Goal: Communication & Community: Answer question/provide support

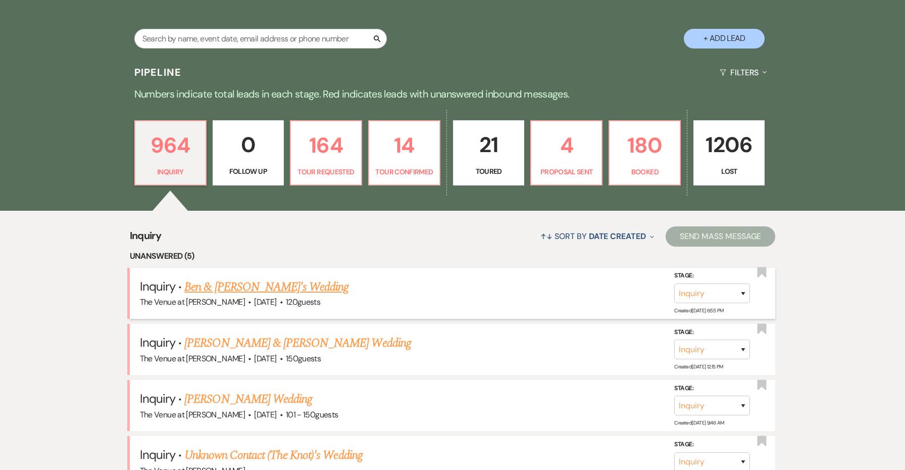
scroll to position [209, 0]
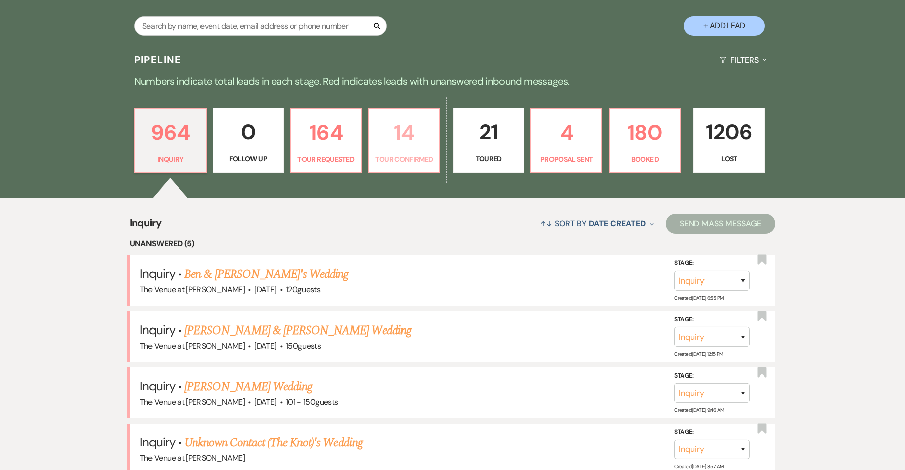
click at [407, 164] on p "Tour Confirmed" at bounding box center [404, 158] width 58 height 11
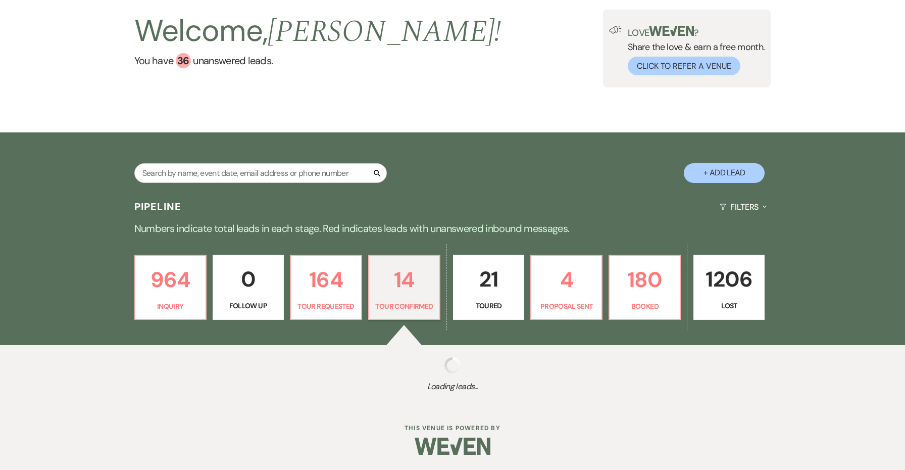
scroll to position [62, 0]
select select "4"
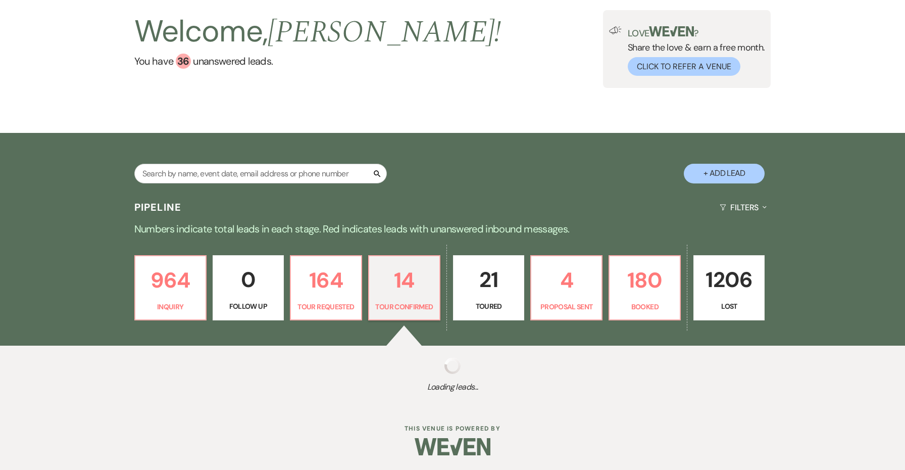
select select "4"
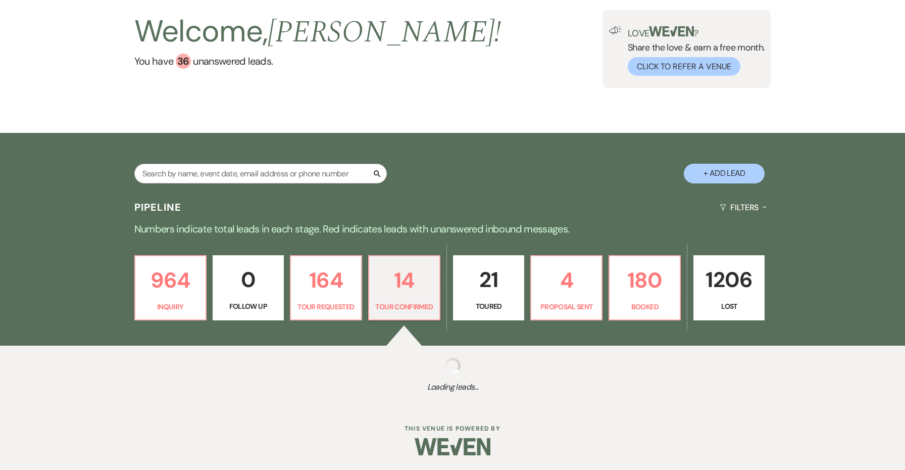
select select "4"
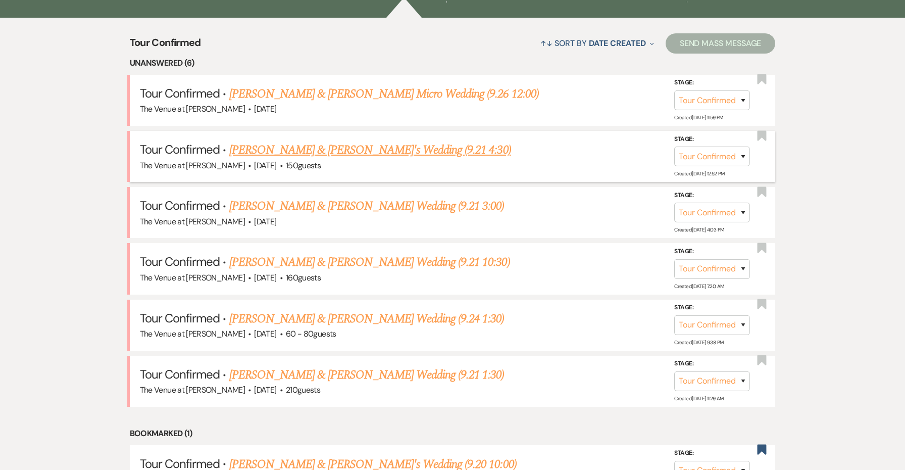
scroll to position [391, 0]
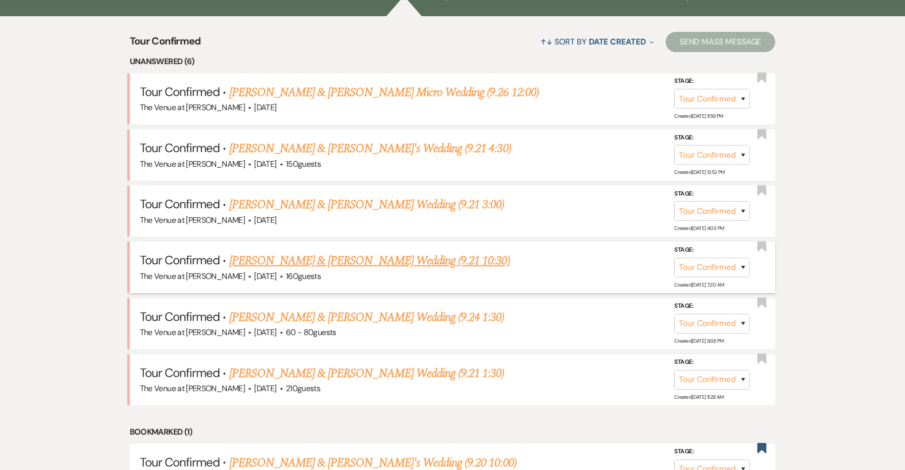
click at [440, 251] on link "[PERSON_NAME] & [PERSON_NAME] Wedding (9.21 10:30)" at bounding box center [369, 260] width 281 height 18
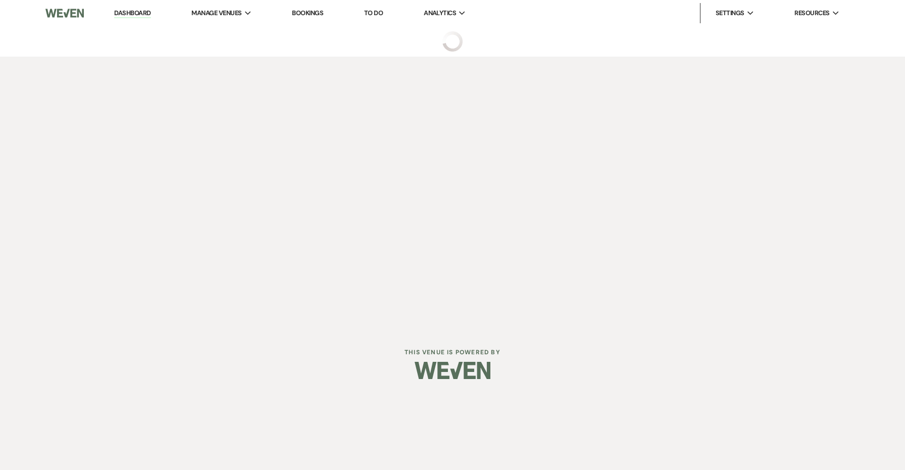
select select "4"
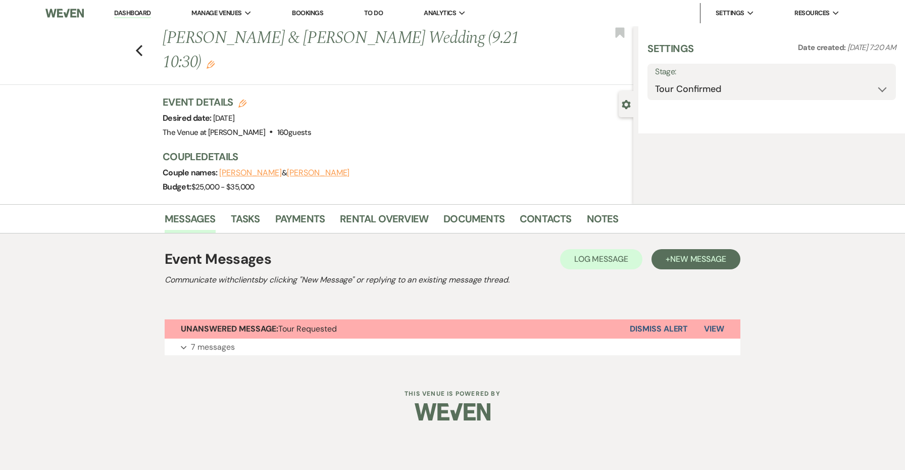
select select "5"
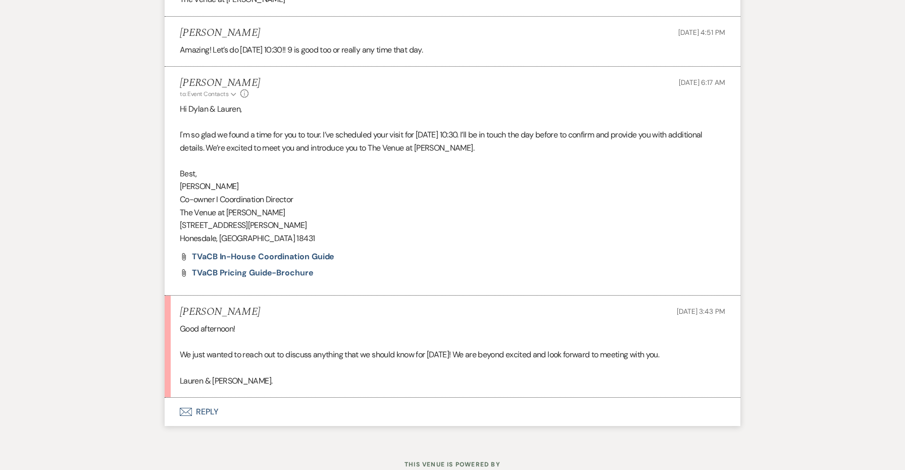
scroll to position [1835, 0]
click at [226, 399] on button "Envelope Reply" at bounding box center [453, 413] width 576 height 28
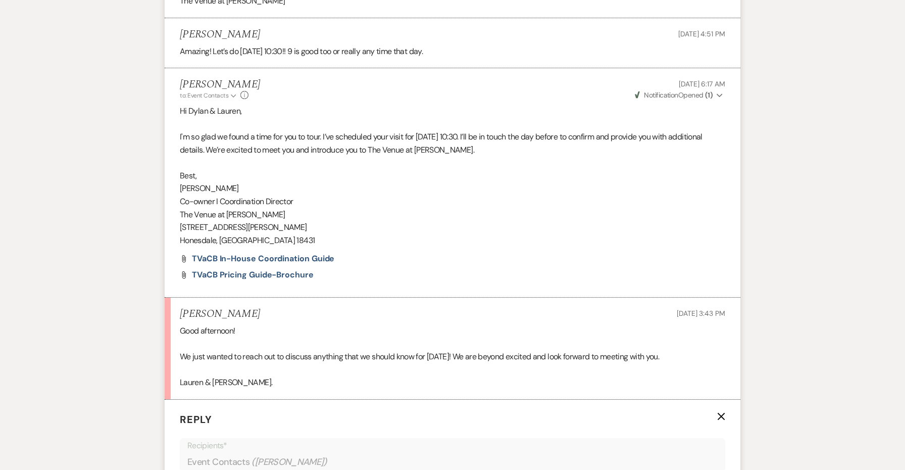
scroll to position [2028, 0]
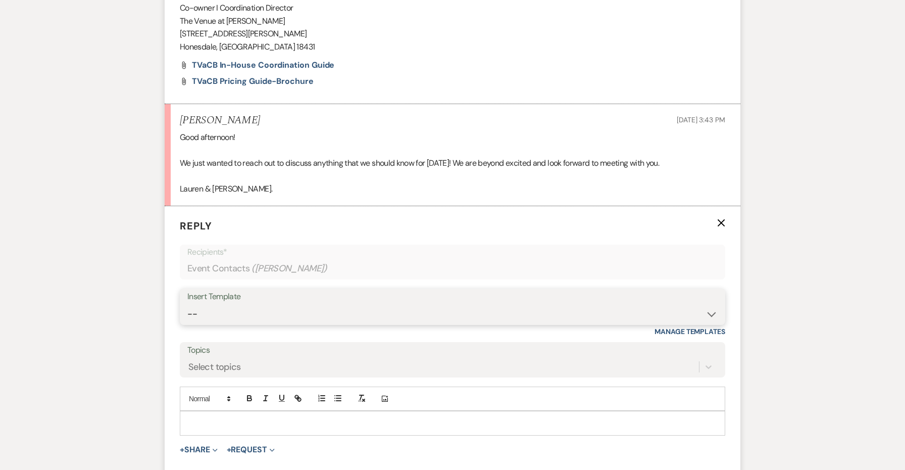
select select "4152"
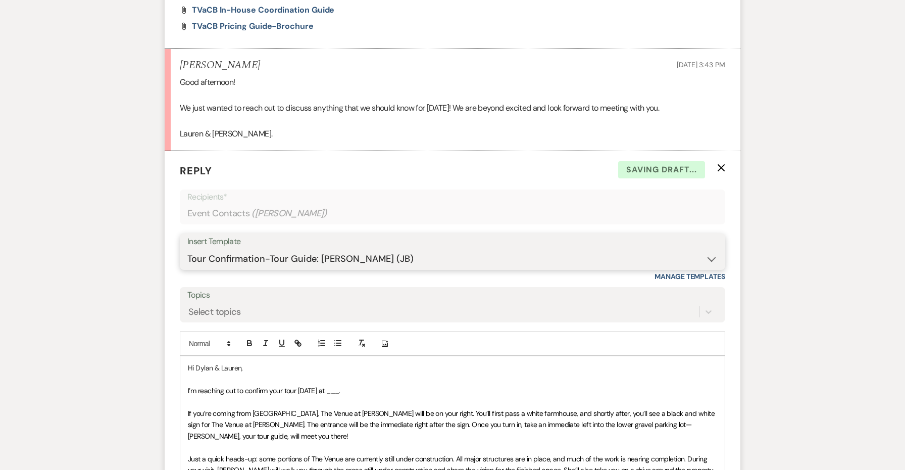
scroll to position [2088, 0]
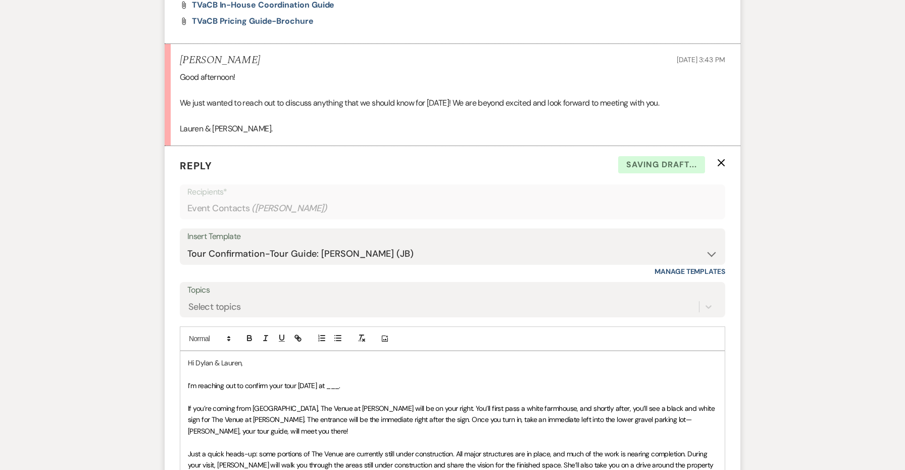
click at [340, 381] on span "I’m reaching out to confirm your tour [DATE] at ___." at bounding box center [264, 385] width 152 height 9
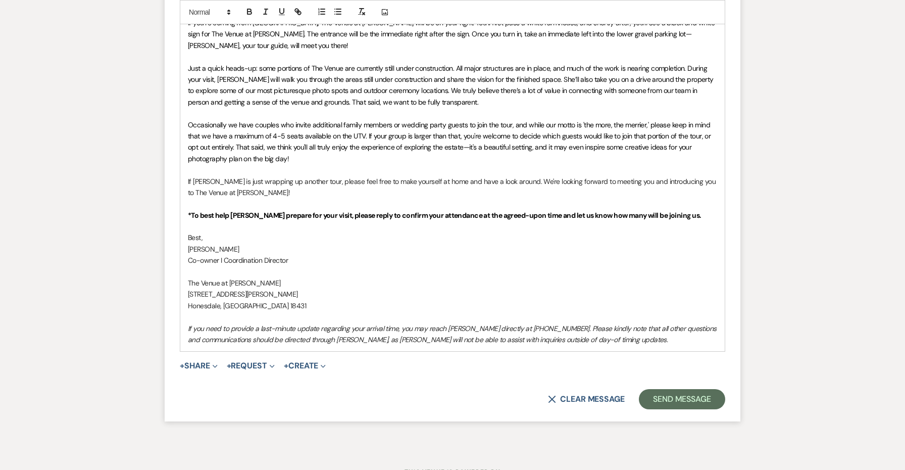
scroll to position [2472, 0]
click at [696, 390] on button "Send Message" at bounding box center [682, 400] width 86 height 20
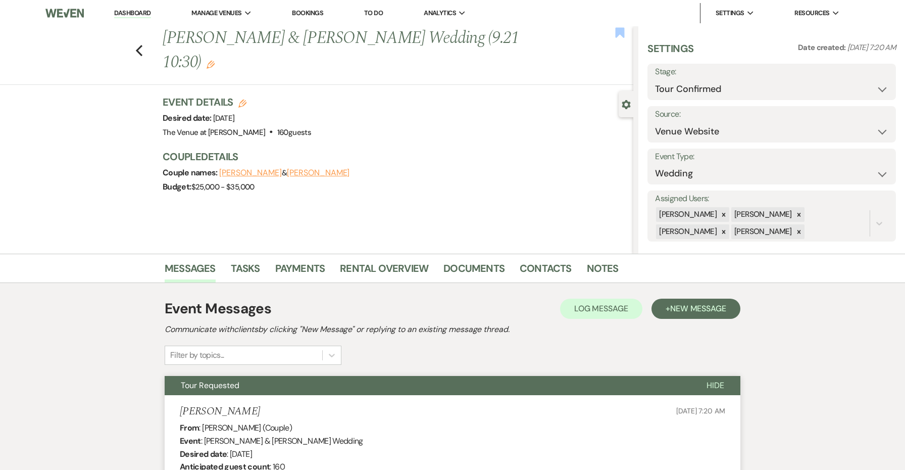
scroll to position [0, 0]
click at [618, 30] on use "button" at bounding box center [619, 32] width 9 height 10
click at [137, 54] on icon "Previous" at bounding box center [139, 50] width 8 height 12
select select "4"
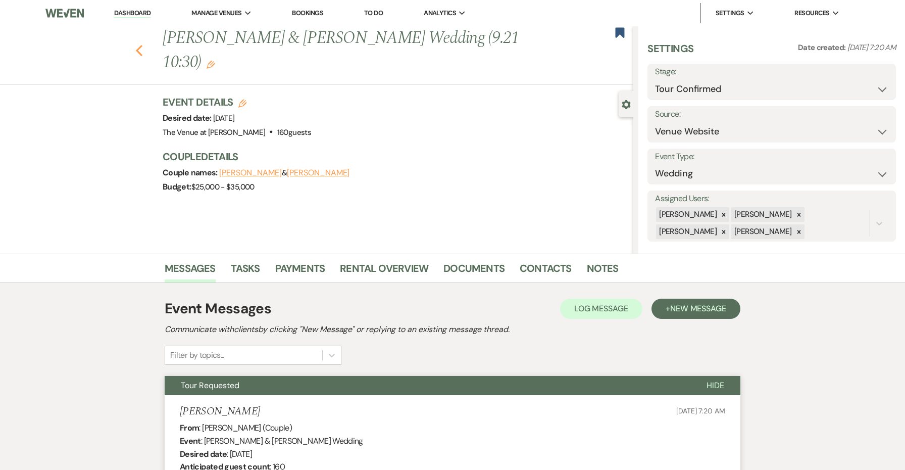
select select "4"
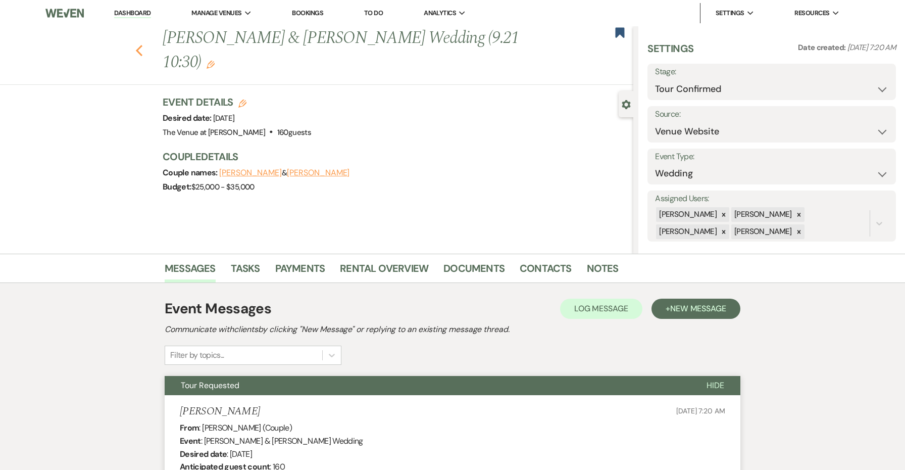
select select "4"
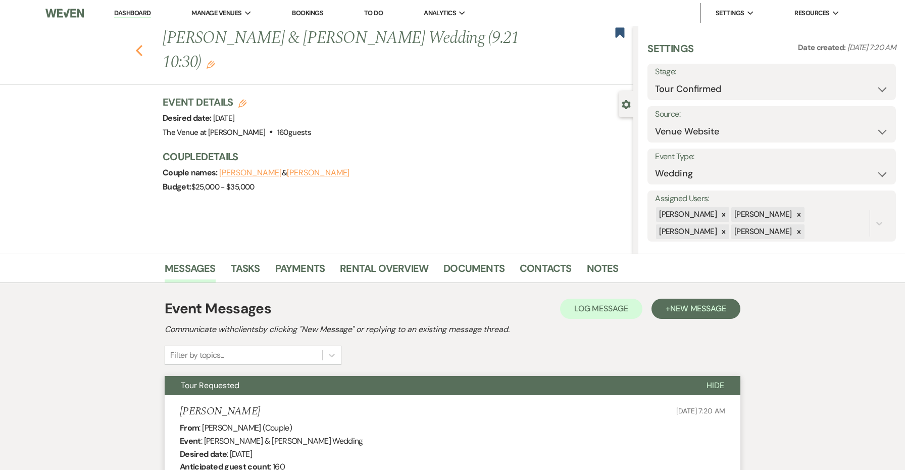
select select "4"
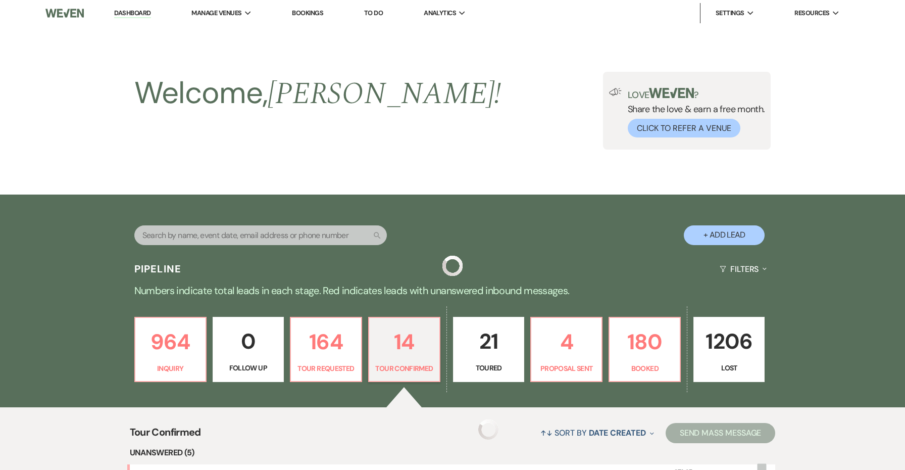
scroll to position [391, 0]
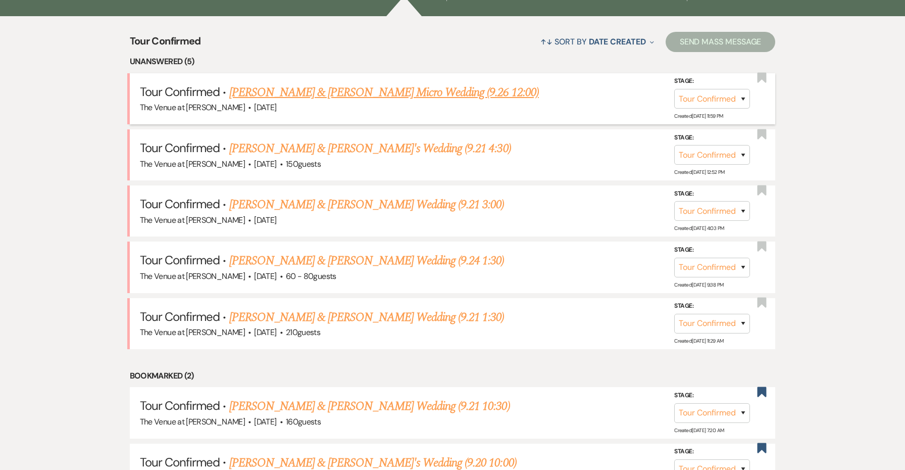
click at [481, 89] on link "[PERSON_NAME] & [PERSON_NAME] Micro Wedding (9.26 12:00)" at bounding box center [383, 92] width 309 height 18
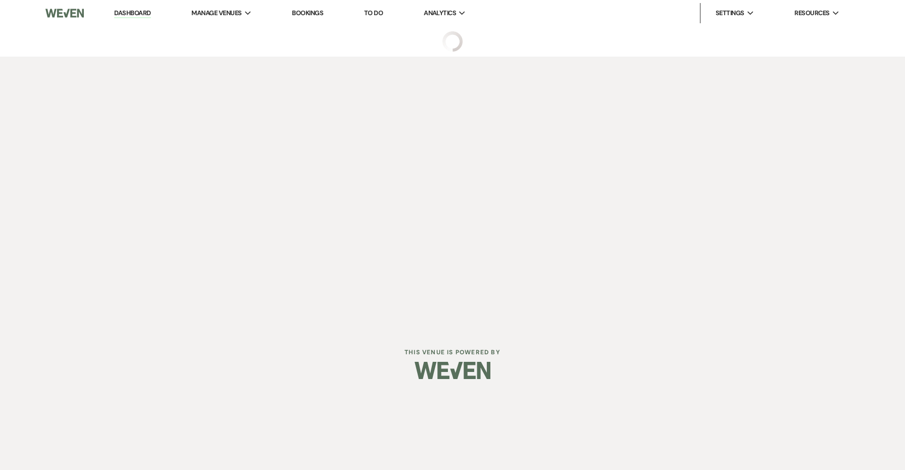
select select "4"
select select "5"
select select "16"
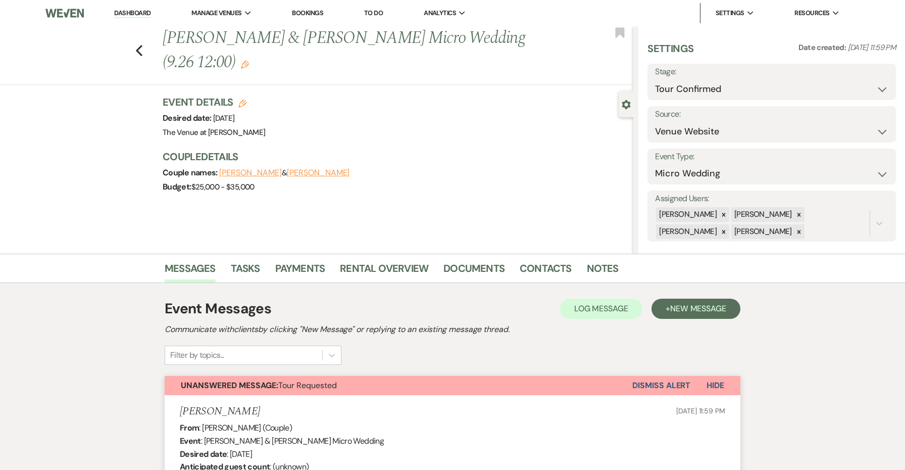
click at [650, 391] on button "Dismiss Alert" at bounding box center [661, 385] width 58 height 19
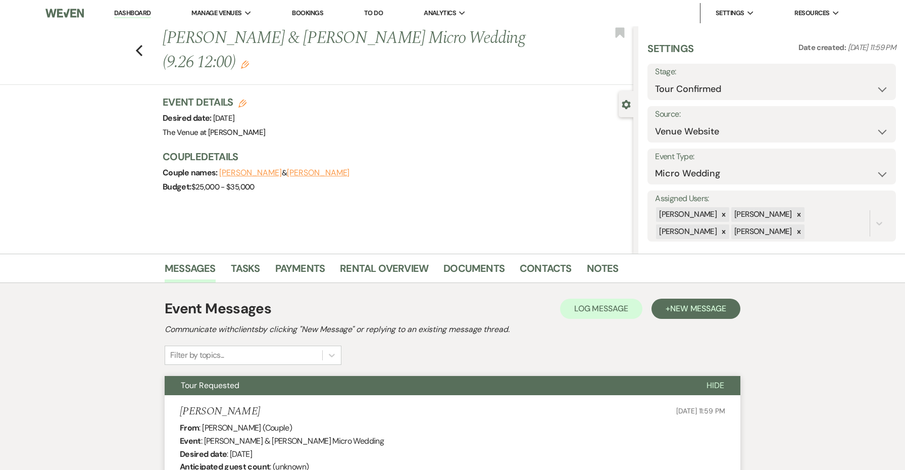
click at [134, 48] on div "Previous [PERSON_NAME] & [PERSON_NAME] Micro Wedding (9.26 12:00) Edit Bookmark" at bounding box center [314, 55] width 638 height 59
click at [144, 52] on div "Previous [PERSON_NAME] & [PERSON_NAME] Micro Wedding (9.26 12:00) Edit Bookmark" at bounding box center [314, 55] width 638 height 59
click at [142, 51] on icon "Previous" at bounding box center [139, 50] width 8 height 12
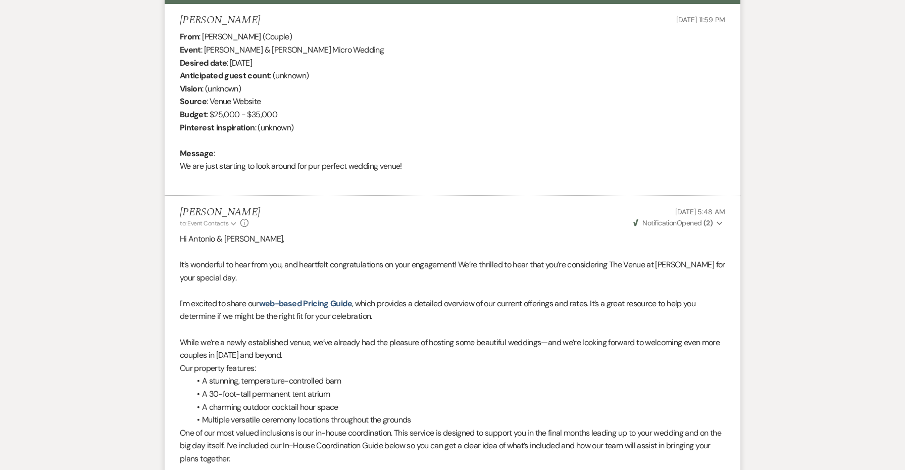
select select "4"
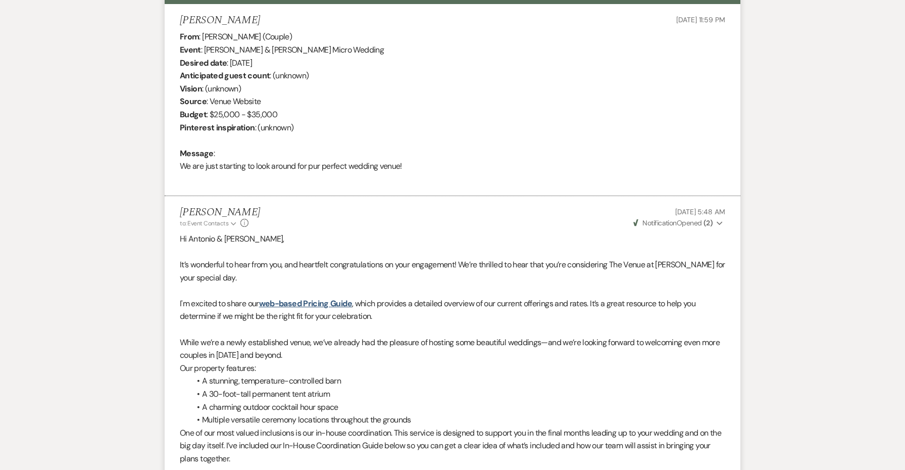
select select "4"
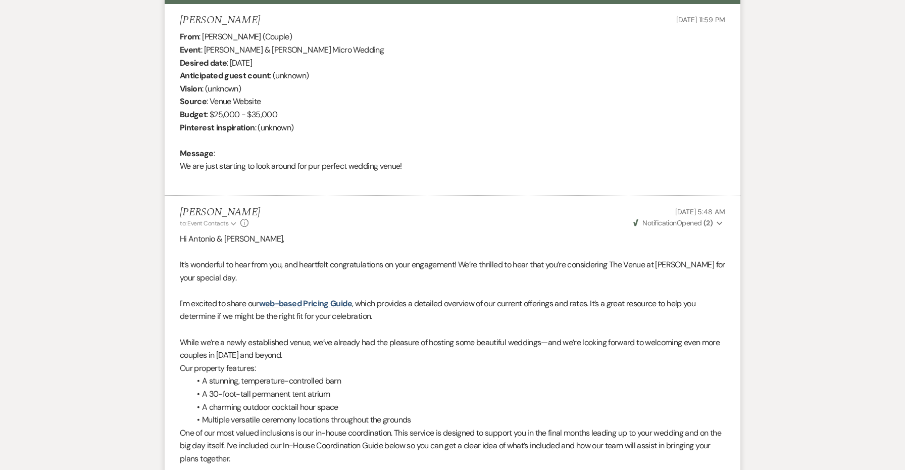
select select "4"
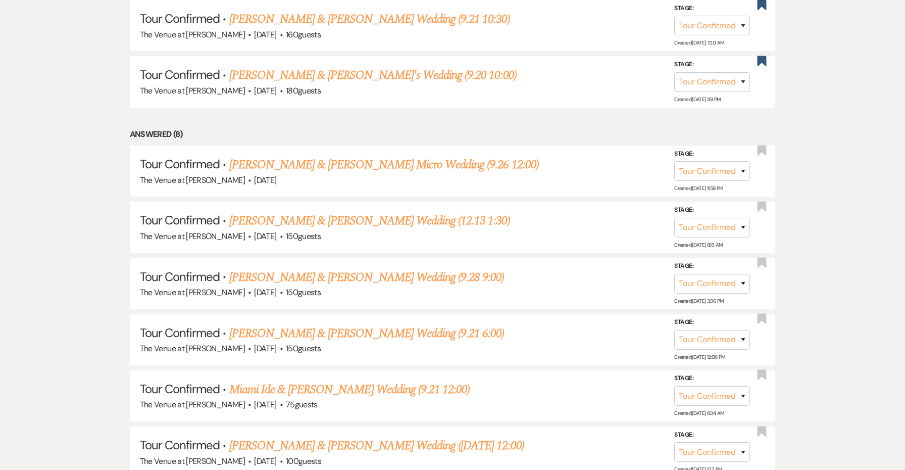
scroll to position [843, 0]
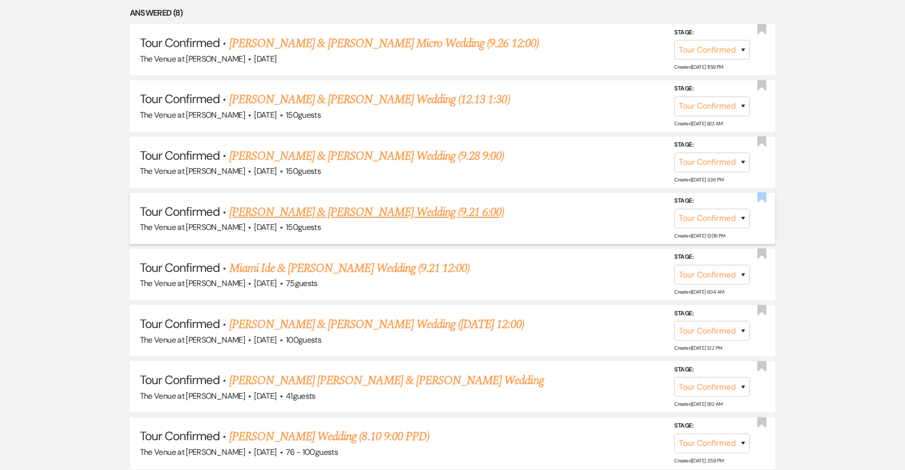
click at [759, 192] on use "button" at bounding box center [761, 197] width 9 height 10
select select "4"
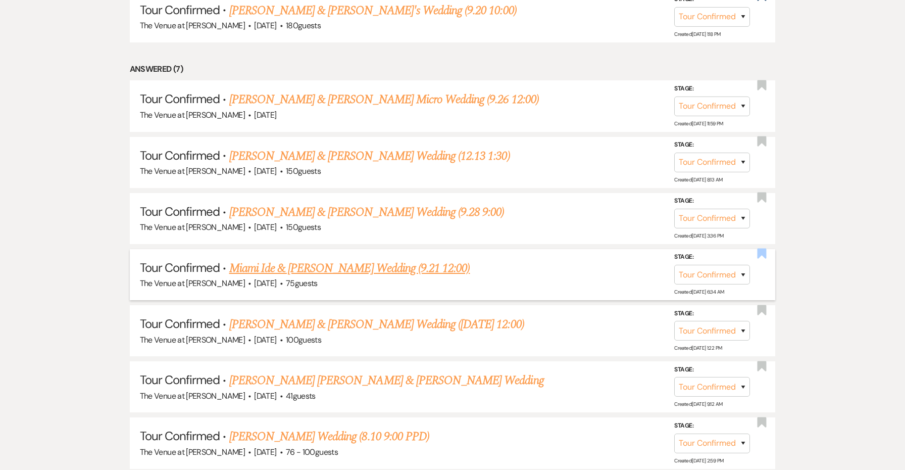
click at [763, 248] on use "button" at bounding box center [761, 253] width 9 height 10
select select "4"
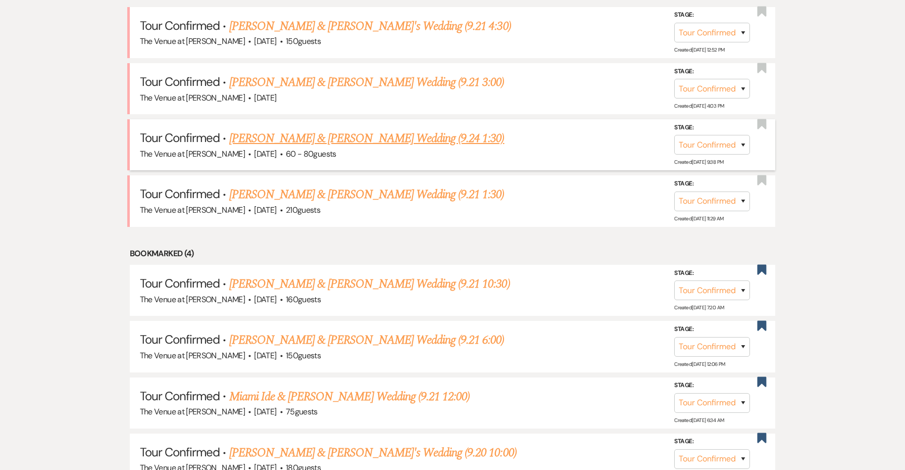
scroll to position [558, 0]
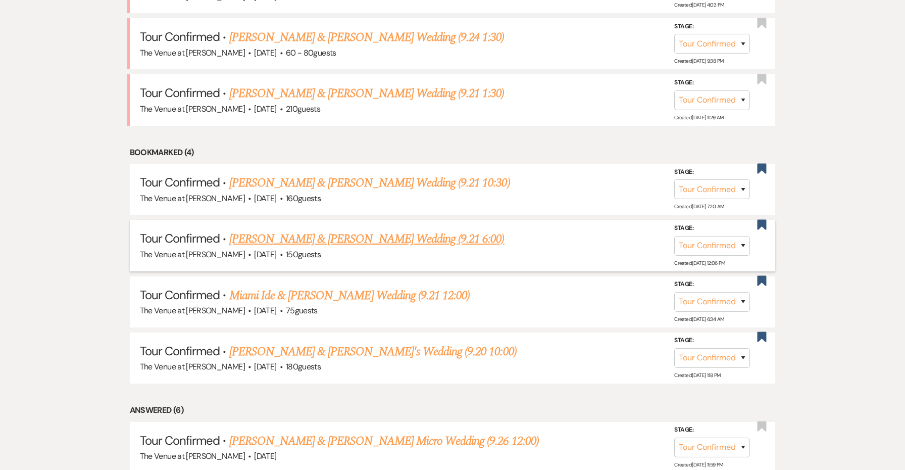
click at [459, 233] on link "[PERSON_NAME] & [PERSON_NAME] Wedding (9.21 6:00)" at bounding box center [366, 239] width 275 height 18
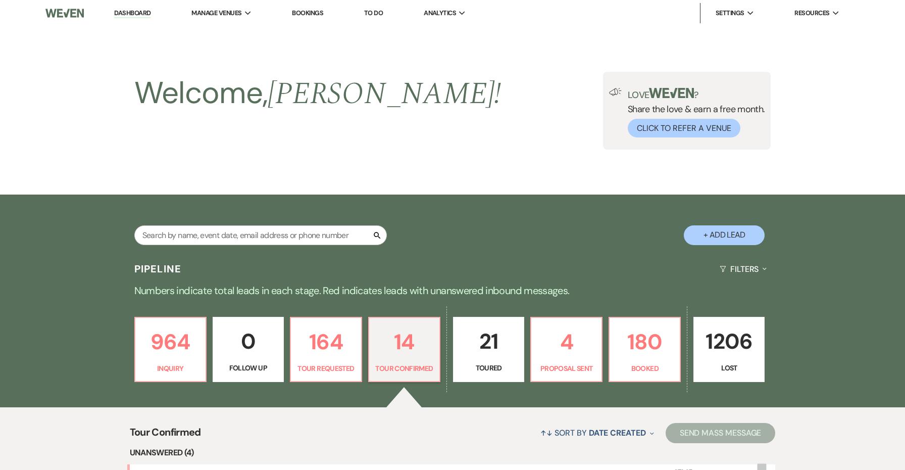
select select "4"
select select "5"
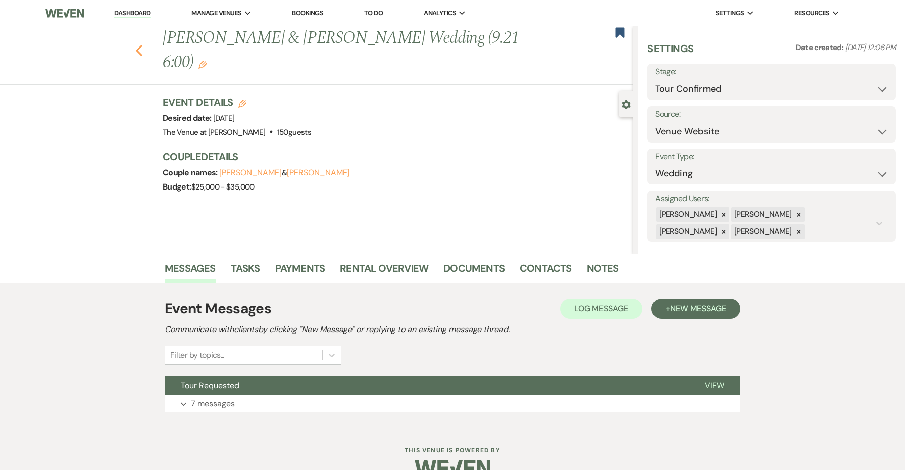
click at [139, 50] on icon "Previous" at bounding box center [139, 50] width 8 height 12
select select "4"
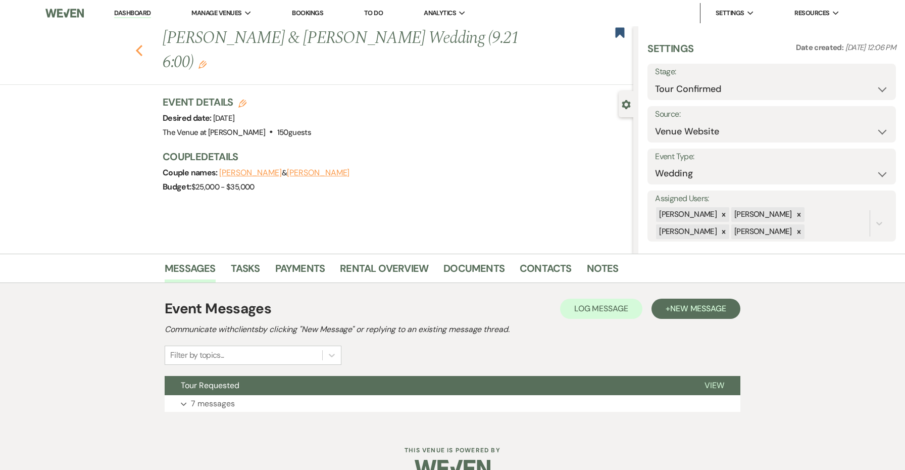
select select "4"
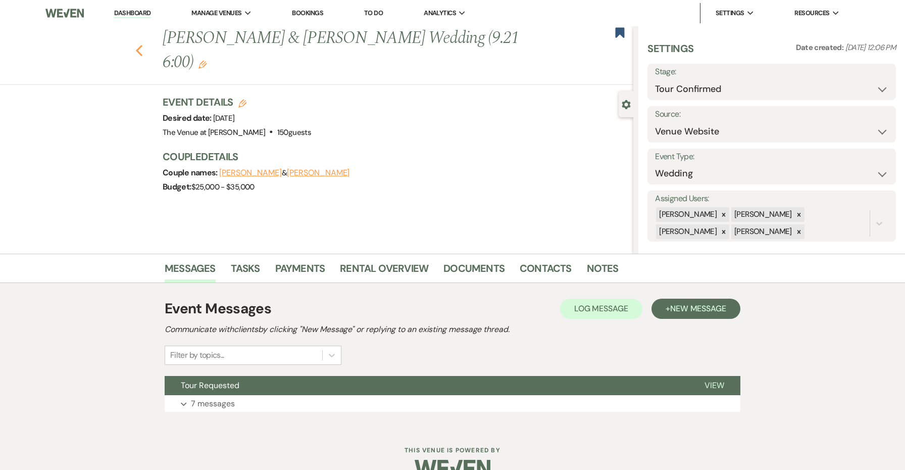
select select "4"
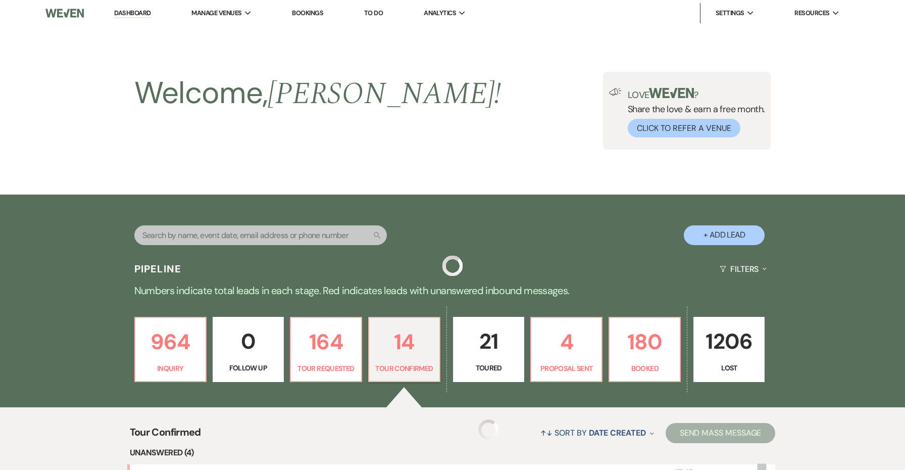
scroll to position [558, 0]
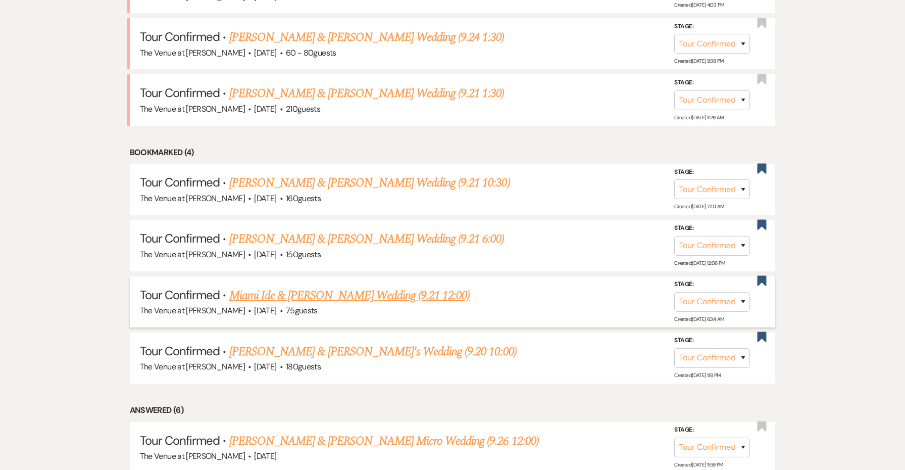
click at [405, 286] on link "Miami Ide & [PERSON_NAME] Wedding (9.21 12:00)" at bounding box center [349, 295] width 241 height 18
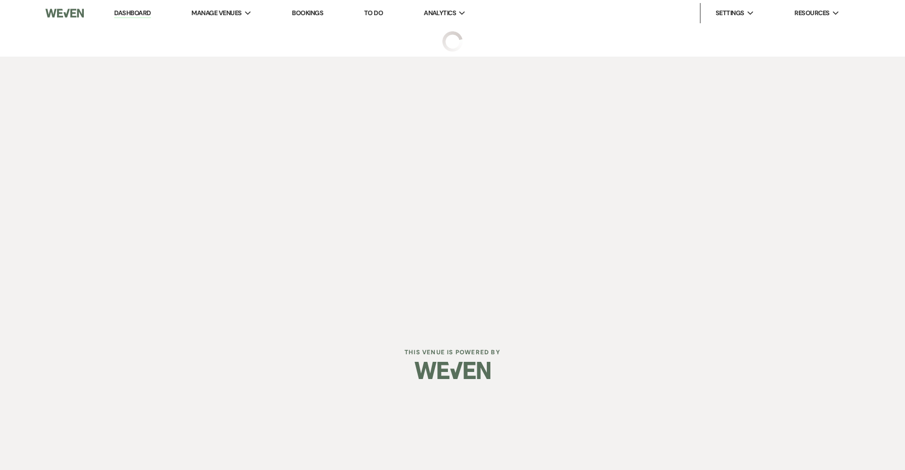
select select "4"
select select "5"
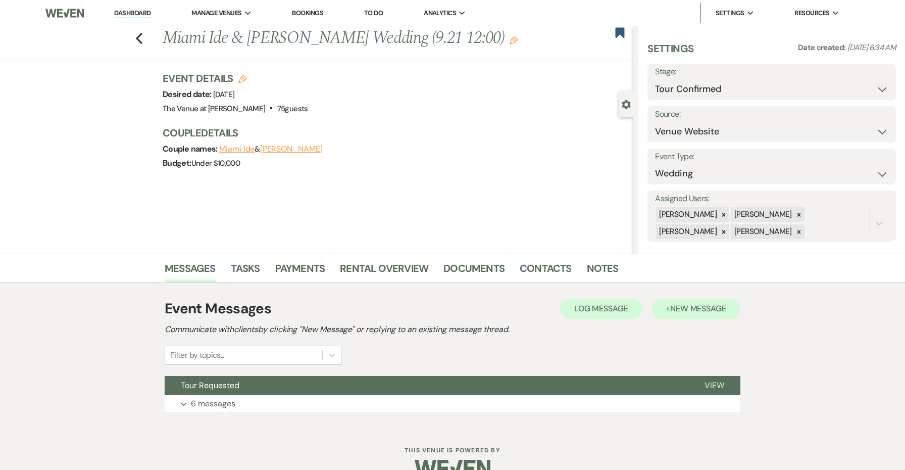
click at [671, 312] on span "New Message" at bounding box center [698, 308] width 56 height 11
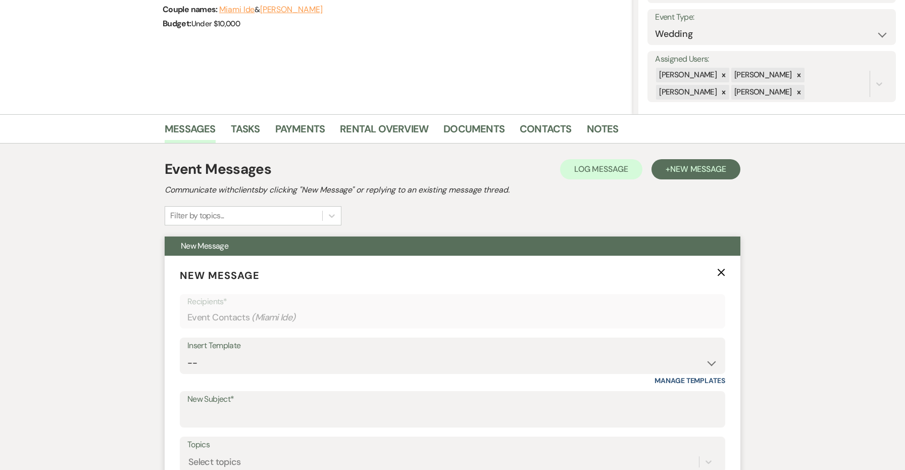
scroll to position [255, 0]
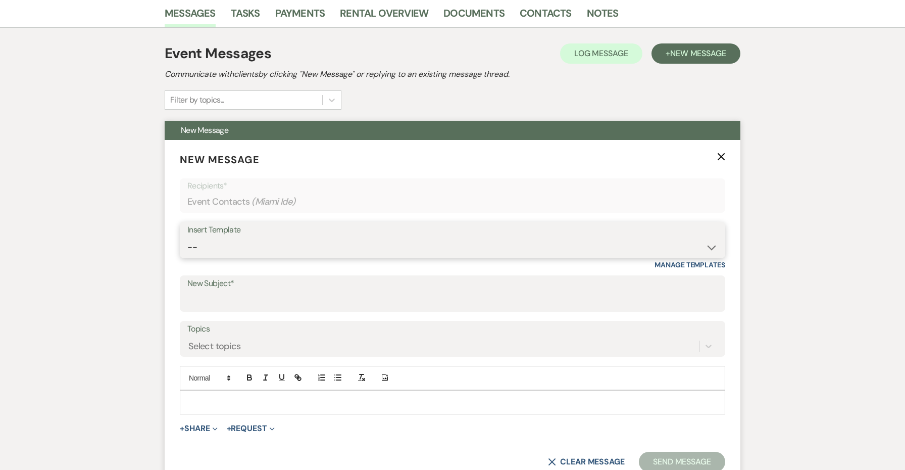
select select "4152"
type input "The Venue at [PERSON_NAME] Tour Confirmation"
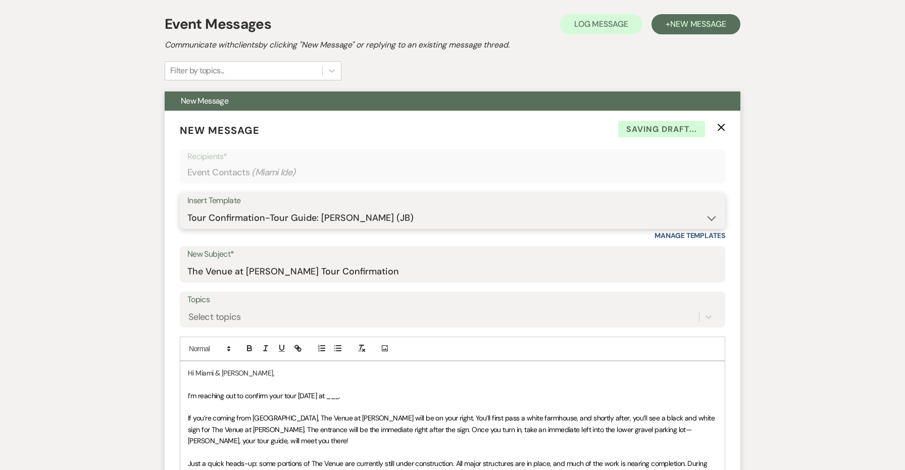
scroll to position [287, 0]
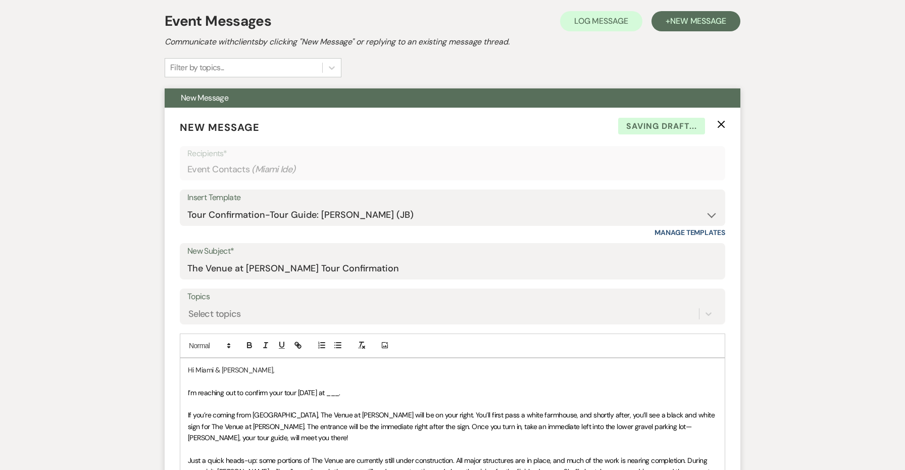
click at [340, 390] on span "I’m reaching out to confirm your tour [DATE] at ___." at bounding box center [264, 392] width 152 height 9
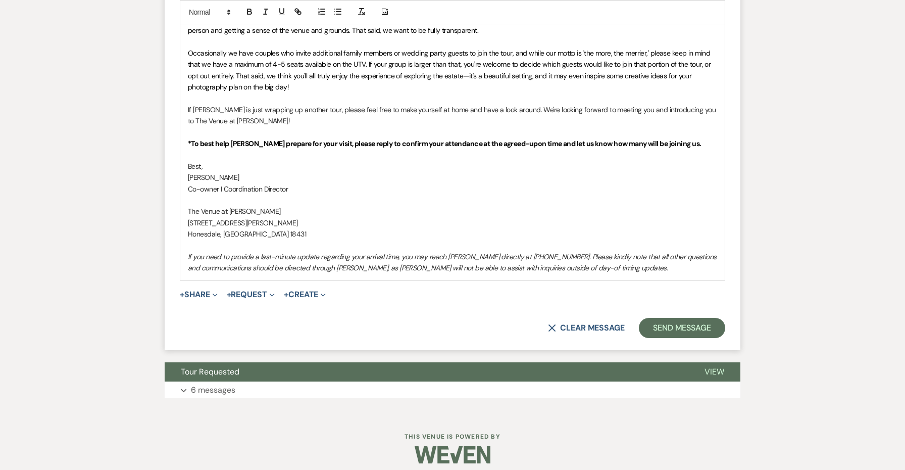
scroll to position [750, 0]
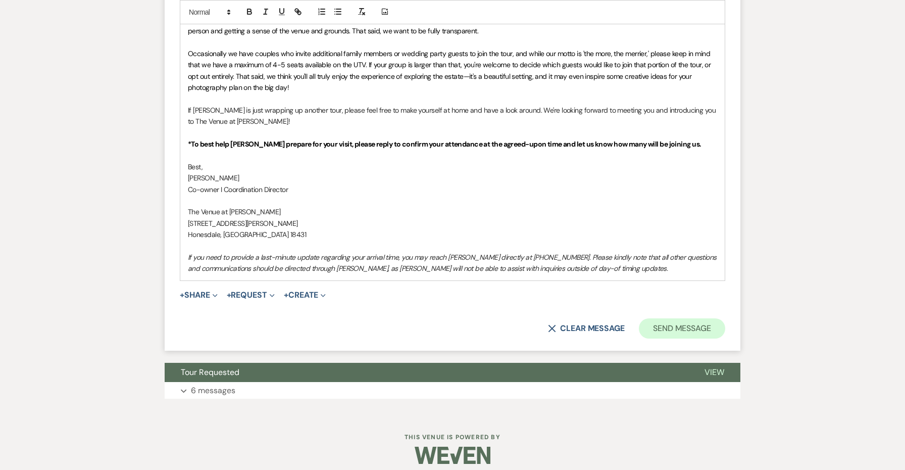
click at [678, 321] on button "Send Message" at bounding box center [682, 328] width 86 height 20
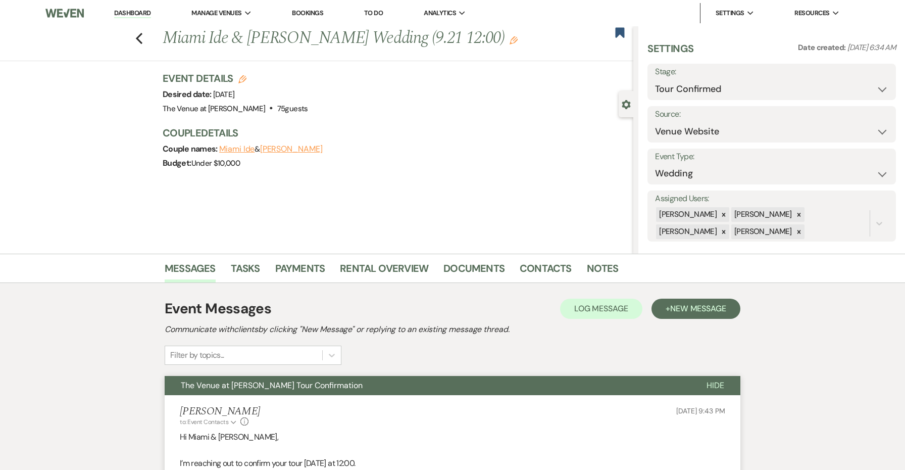
scroll to position [0, 0]
click at [135, 36] on div "Previous Miami Ide & [PERSON_NAME] Wedding (9.21 12:00) Edit Bookmark" at bounding box center [314, 43] width 638 height 35
click at [141, 39] on icon "Previous" at bounding box center [139, 38] width 8 height 12
select select "4"
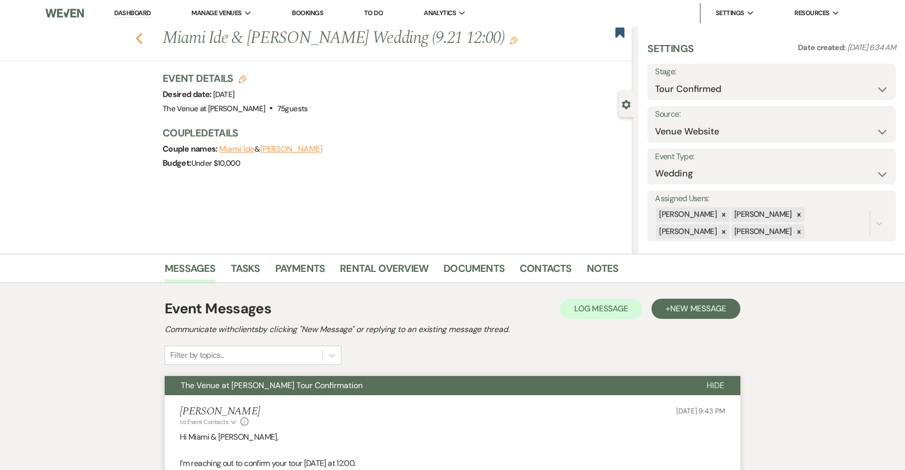
select select "4"
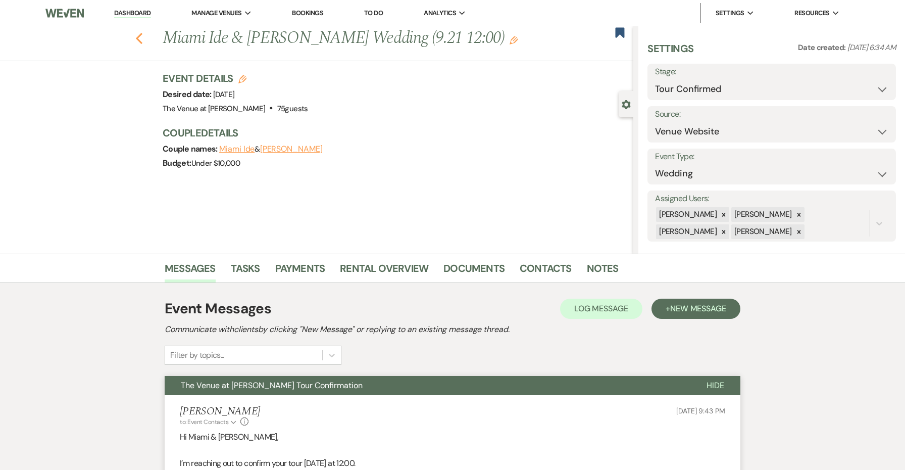
select select "4"
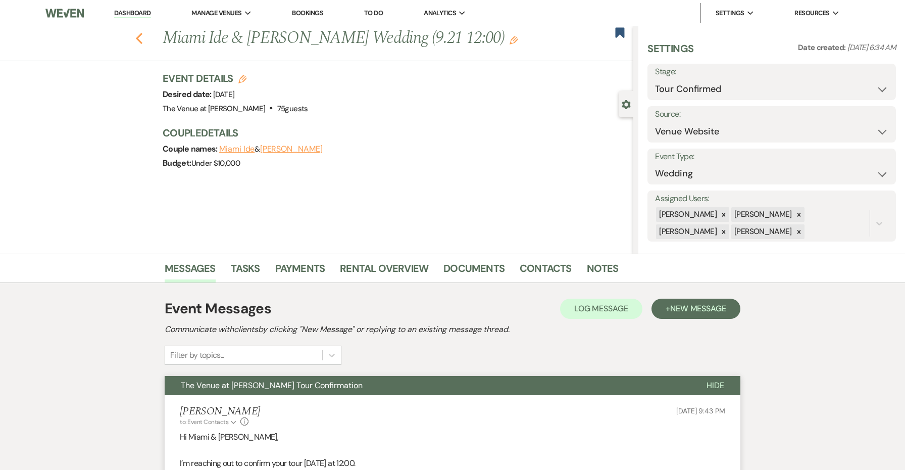
select select "4"
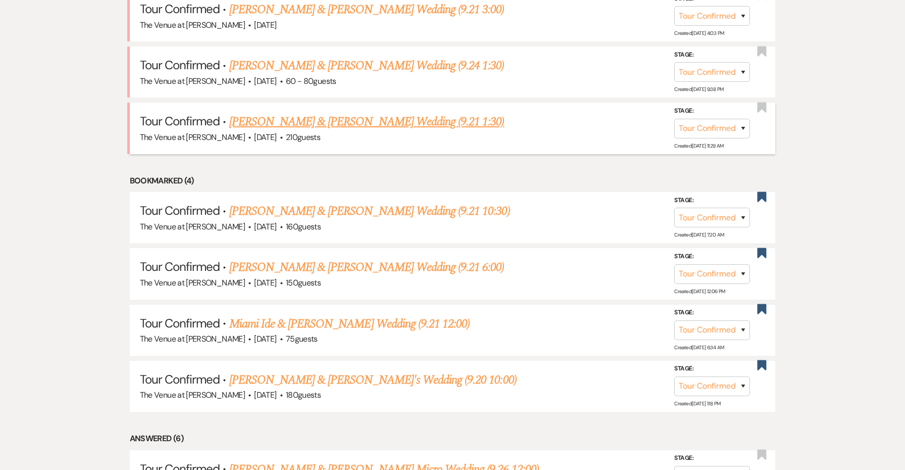
scroll to position [518, 0]
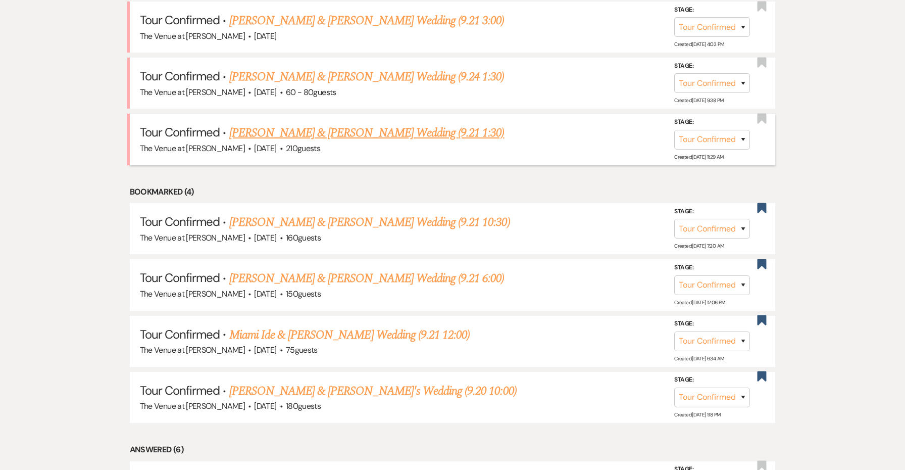
click at [433, 126] on link "[PERSON_NAME] & [PERSON_NAME] Wedding (9.21 1:30)" at bounding box center [366, 133] width 275 height 18
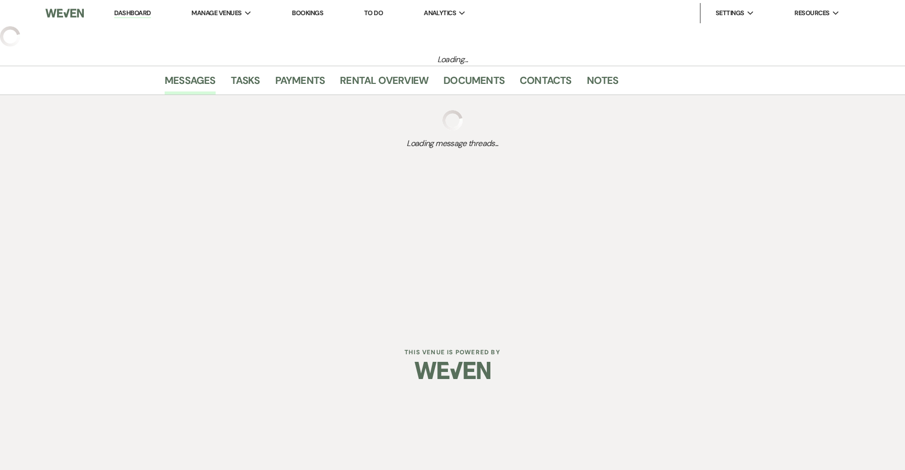
select select "4"
select select "5"
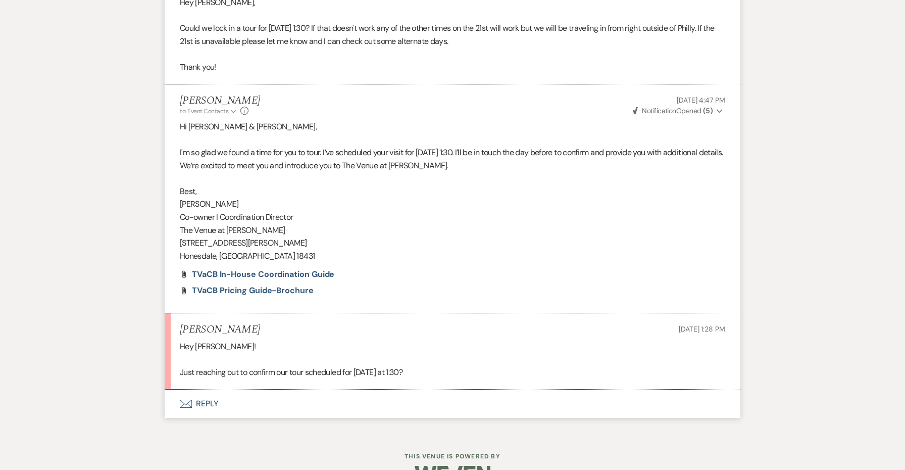
scroll to position [2052, 0]
click at [212, 390] on button "Envelope Reply" at bounding box center [453, 404] width 576 height 28
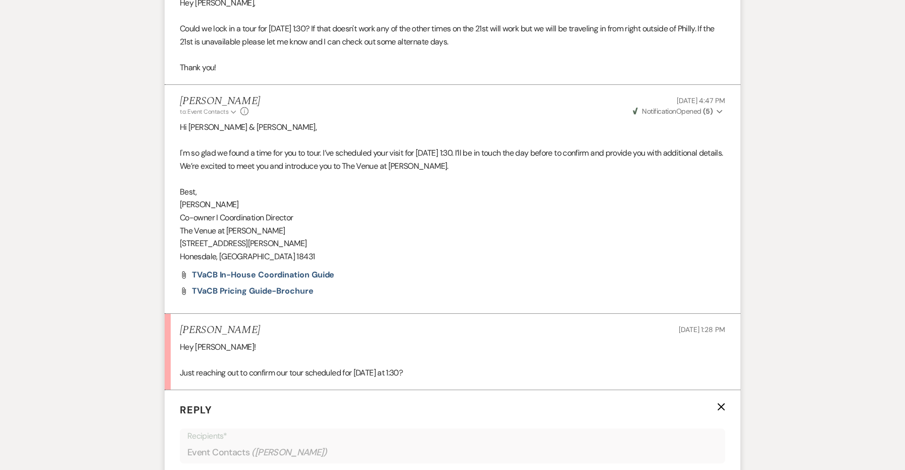
scroll to position [2328, 0]
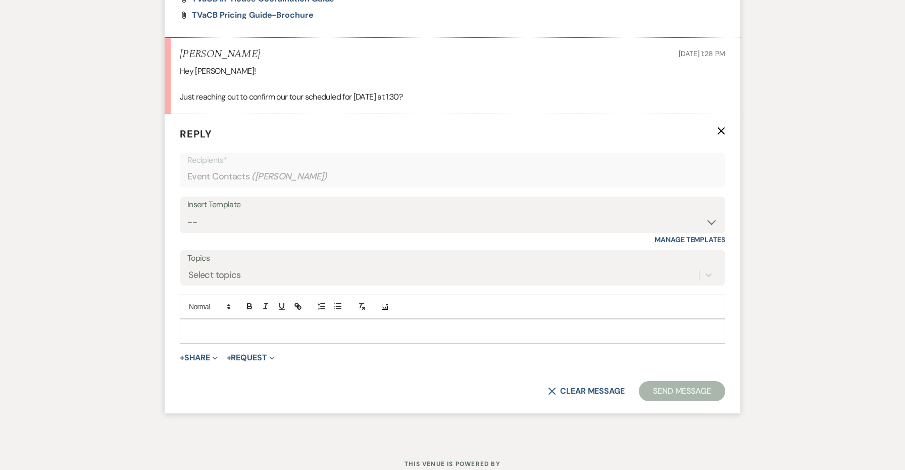
click at [257, 197] on div "Insert Template" at bounding box center [452, 204] width 530 height 15
select select "4152"
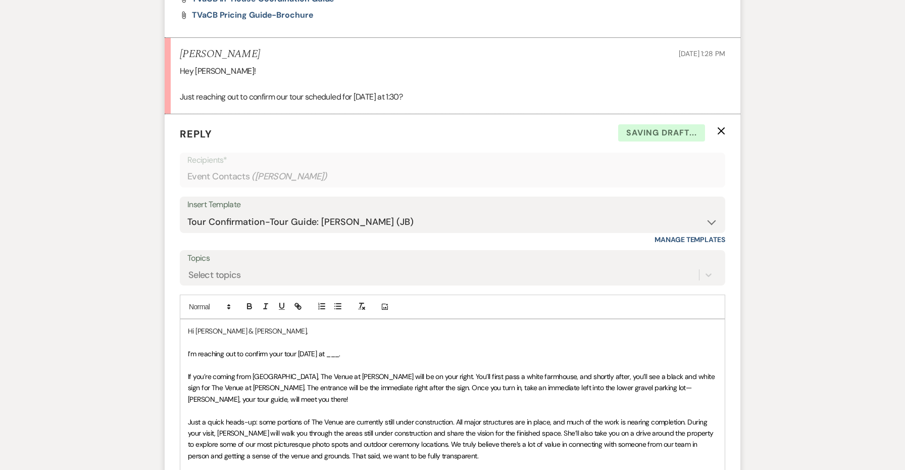
click at [346, 359] on p at bounding box center [452, 364] width 529 height 11
click at [340, 349] on span "I’m reaching out to confirm your tour [DATE] at ___." at bounding box center [264, 353] width 152 height 9
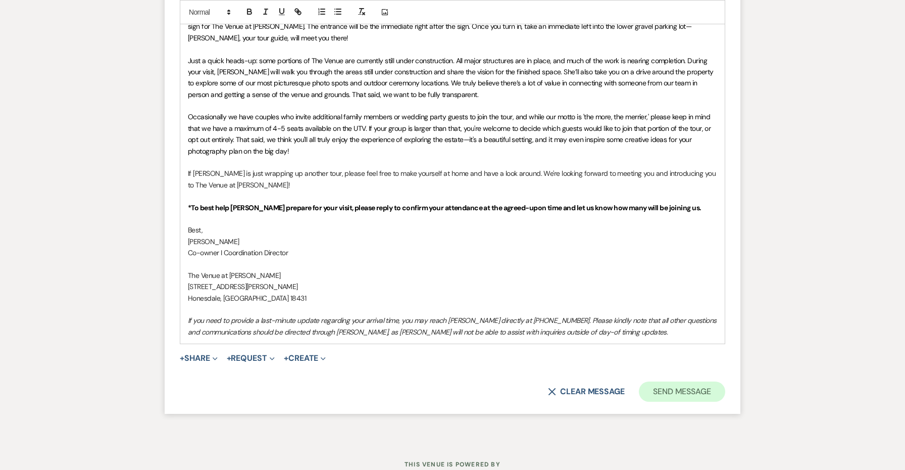
click at [709, 381] on button "Send Message" at bounding box center [682, 391] width 86 height 20
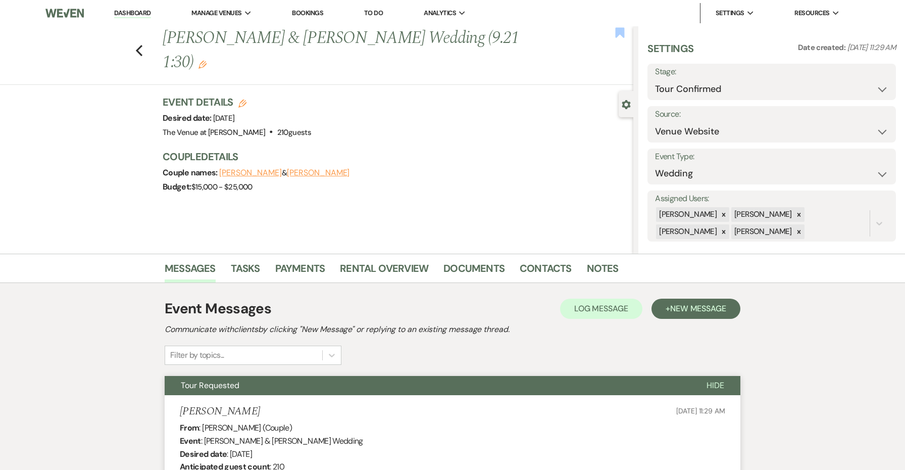
scroll to position [0, 0]
click at [617, 29] on use "button" at bounding box center [619, 32] width 9 height 10
click at [137, 45] on use "button" at bounding box center [139, 50] width 7 height 11
select select "4"
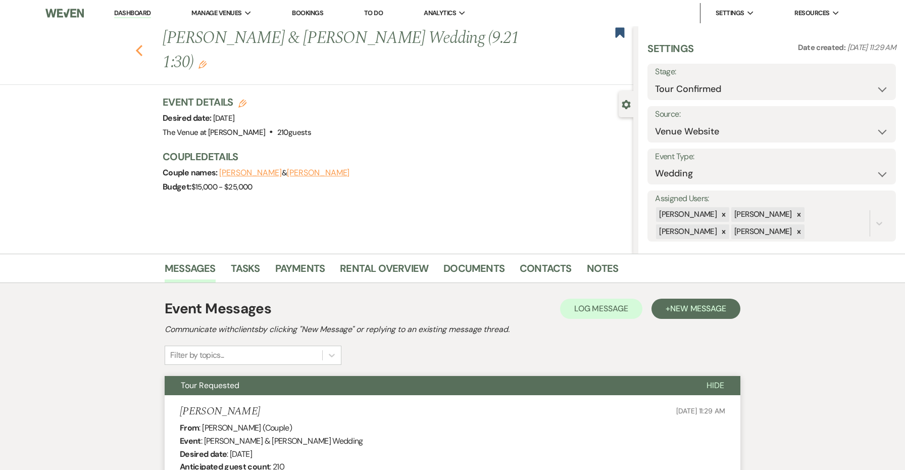
select select "4"
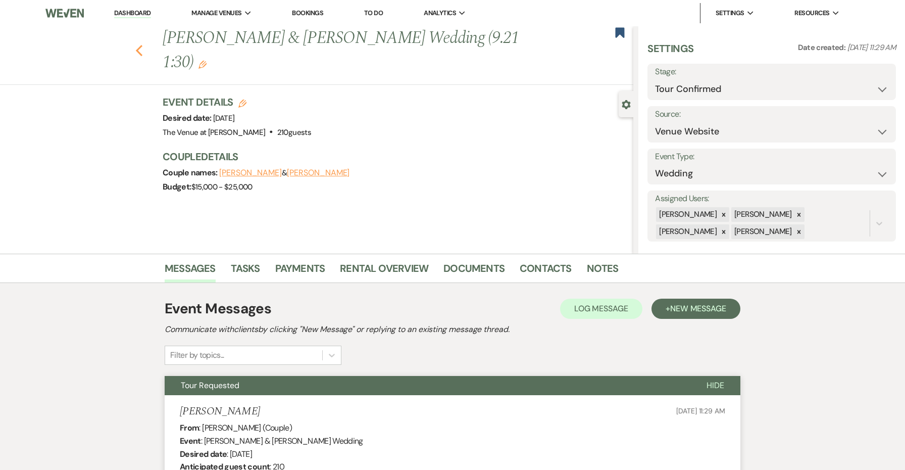
select select "4"
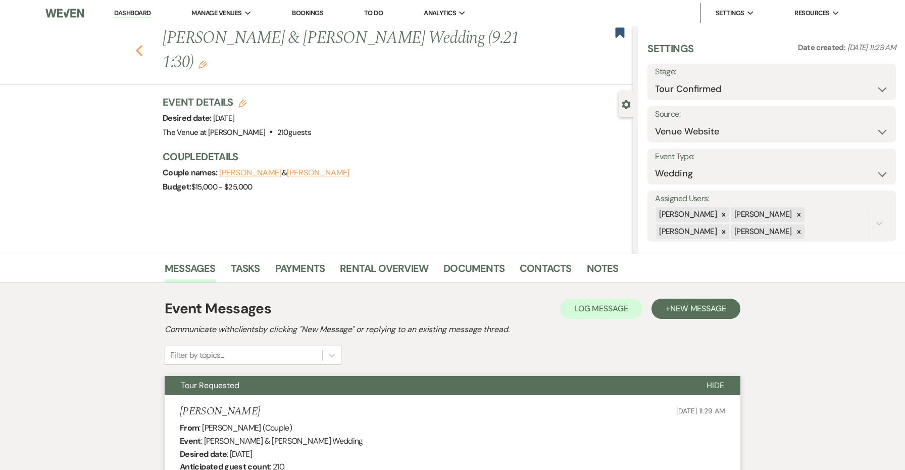
select select "4"
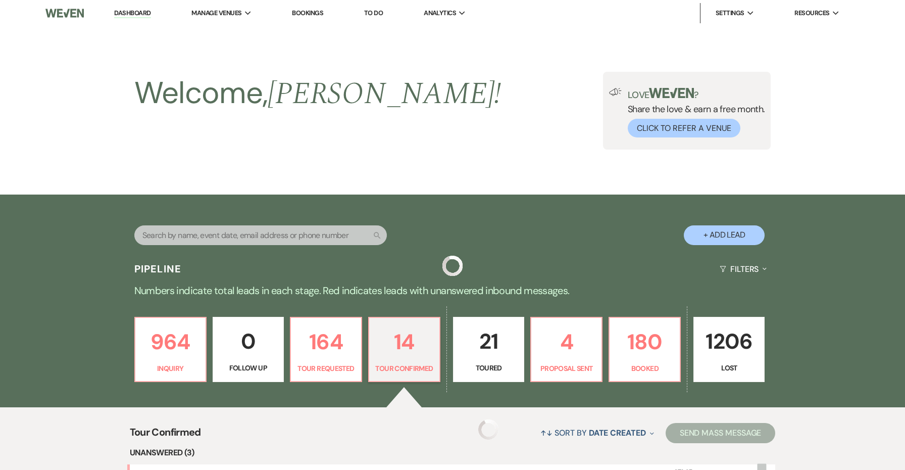
scroll to position [518, 0]
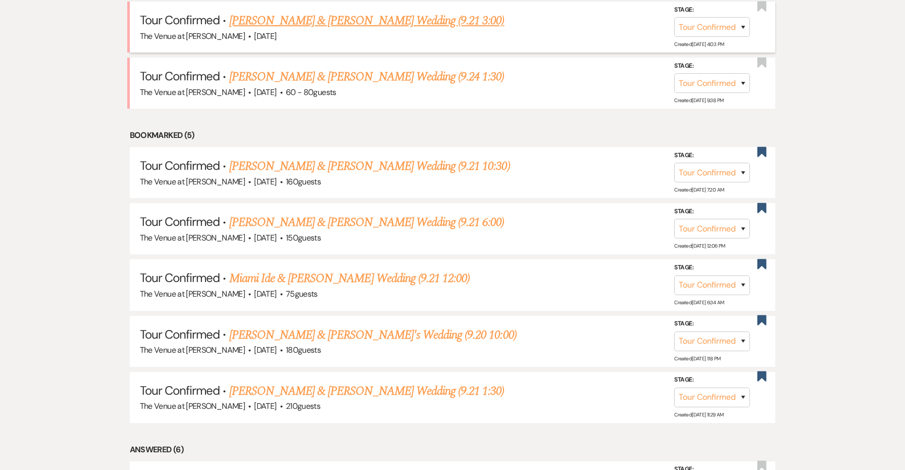
click at [286, 17] on link "[PERSON_NAME] & [PERSON_NAME] Wedding (9.21 3:00)" at bounding box center [366, 21] width 275 height 18
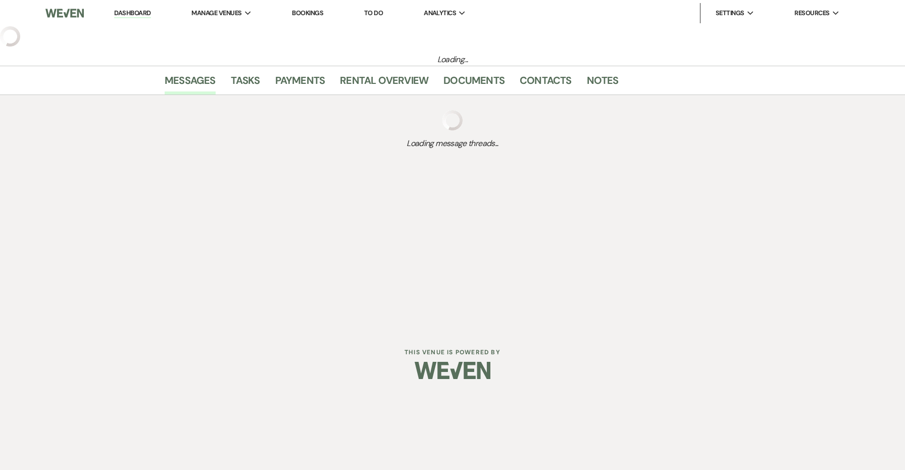
select select "4"
select select "5"
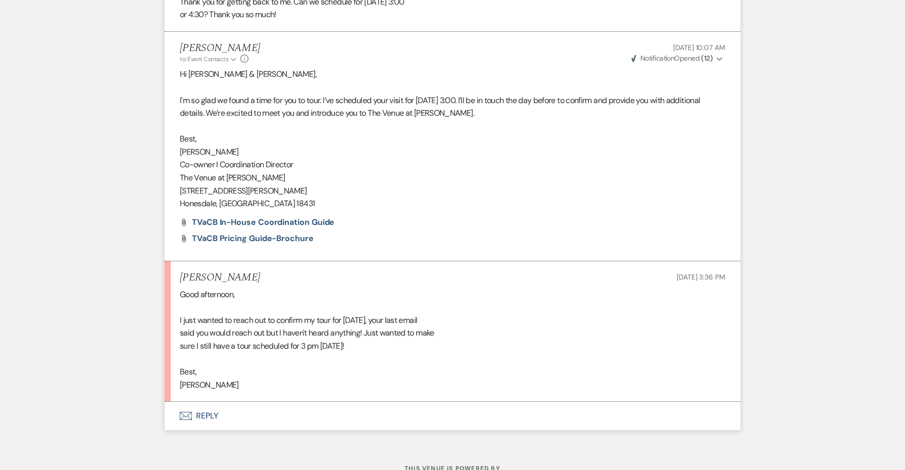
scroll to position [2037, 0]
click at [203, 402] on button "Envelope Reply" at bounding box center [453, 416] width 576 height 28
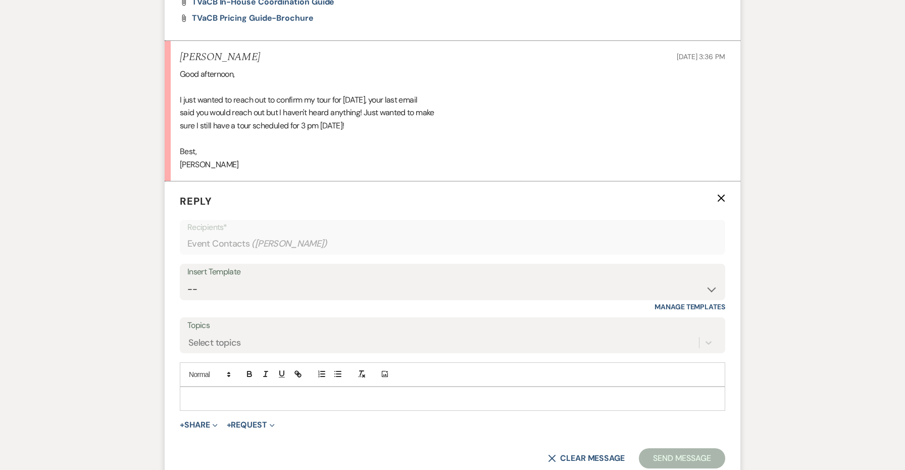
scroll to position [2313, 0]
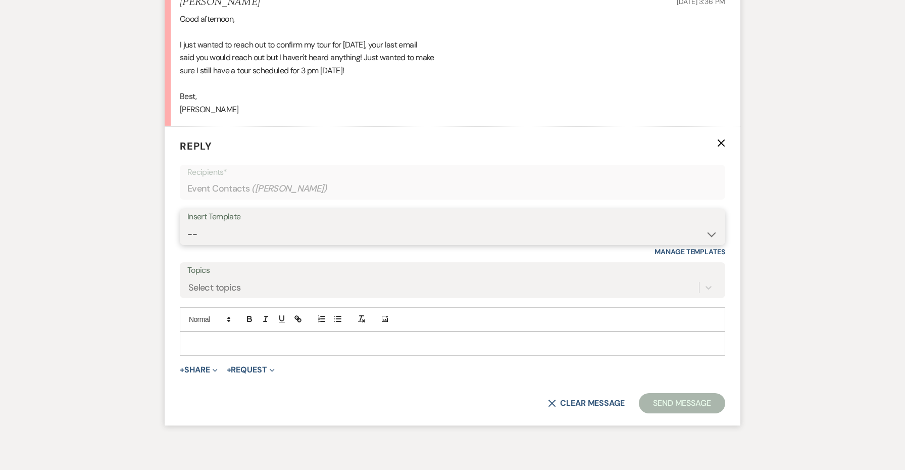
select select "4152"
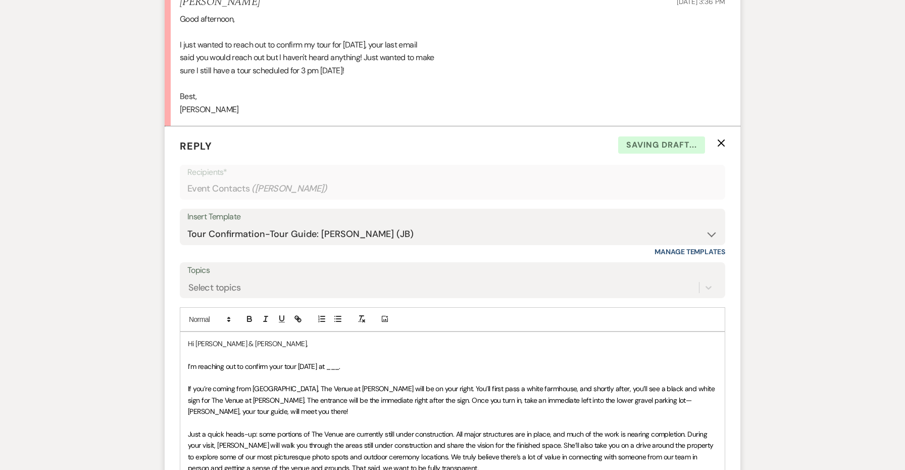
click at [340, 361] on span "I’m reaching out to confirm your tour [DATE] at ___." at bounding box center [264, 365] width 152 height 9
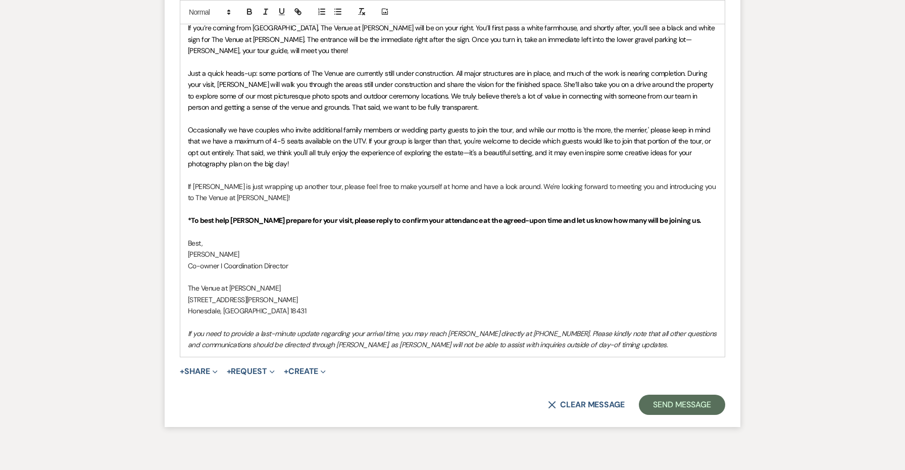
click at [454, 282] on p "The Venue at [PERSON_NAME]" at bounding box center [452, 287] width 529 height 11
click at [670, 394] on button "Send Message" at bounding box center [682, 404] width 86 height 20
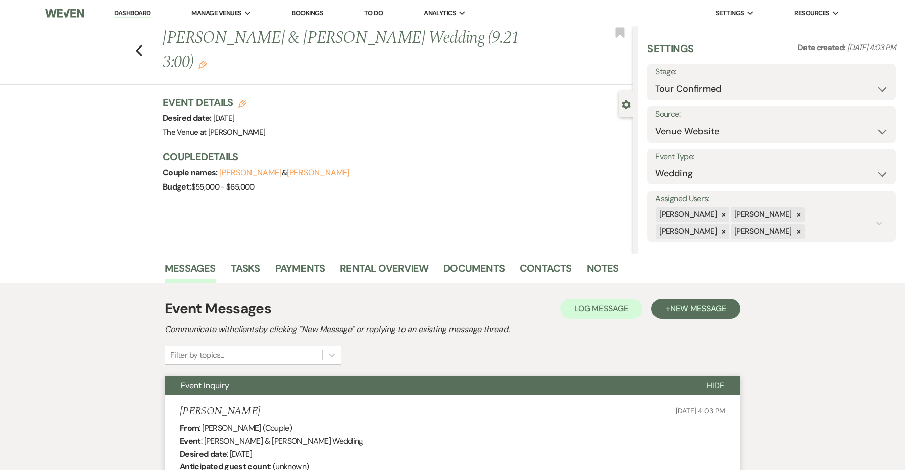
scroll to position [0, 0]
click at [621, 30] on use "button" at bounding box center [619, 32] width 9 height 10
click at [139, 45] on use "button" at bounding box center [139, 50] width 7 height 11
select select "4"
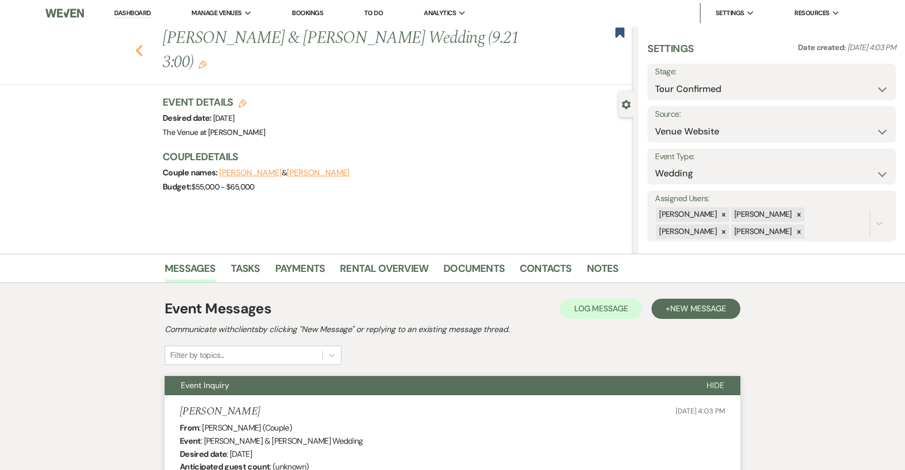
select select "4"
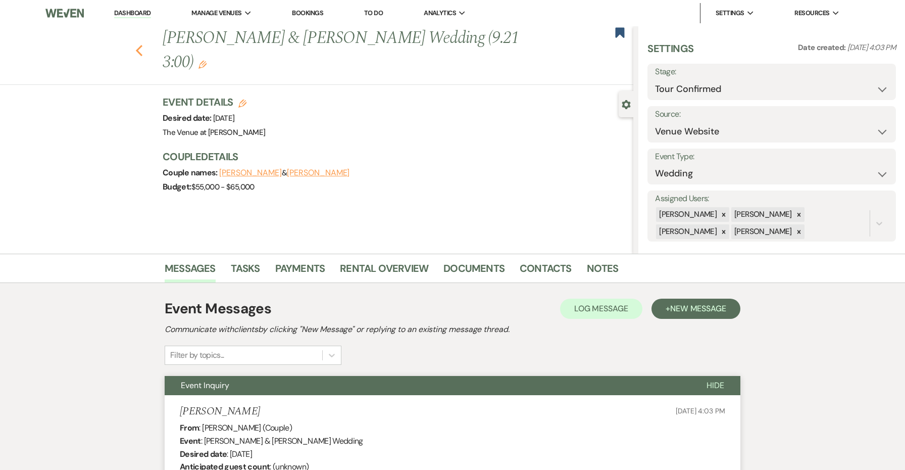
select select "4"
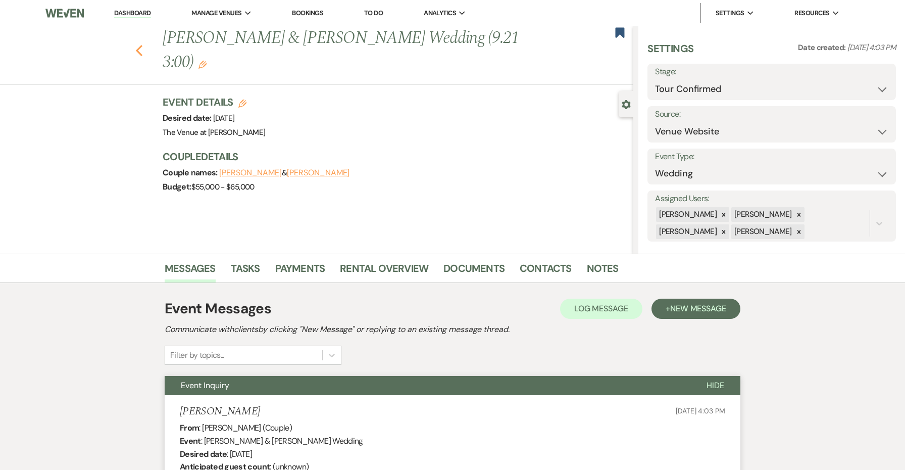
select select "4"
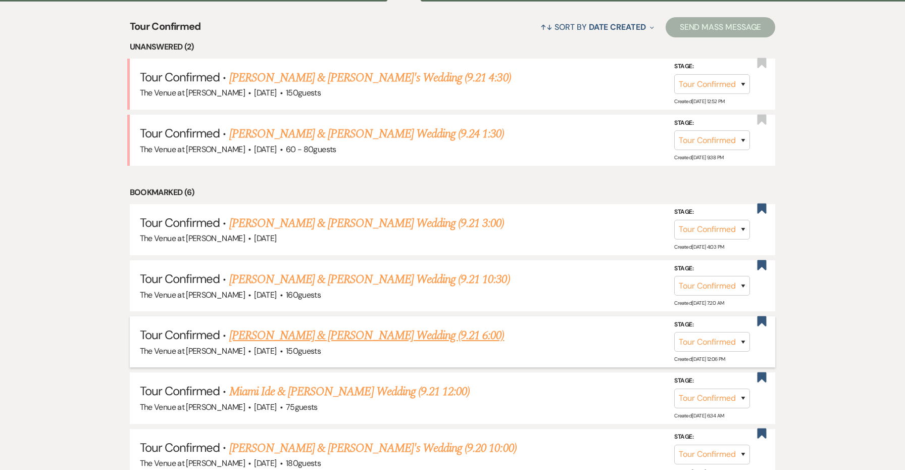
scroll to position [396, 0]
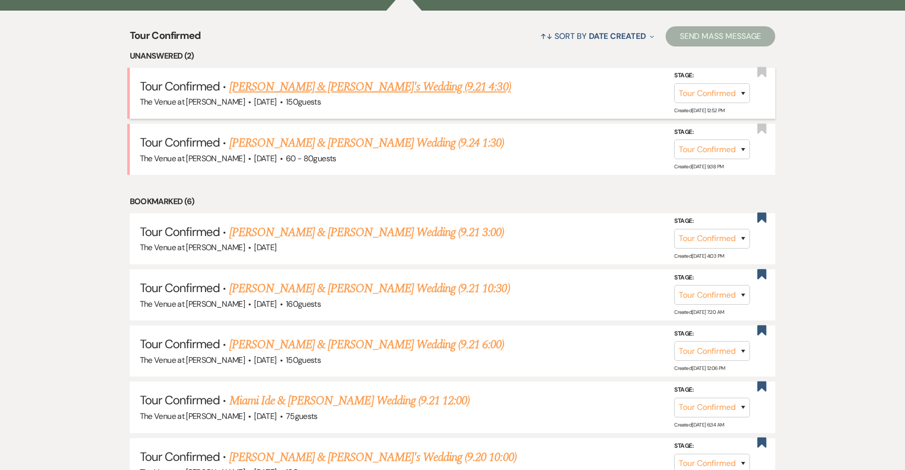
click at [326, 80] on link "[PERSON_NAME] & [PERSON_NAME]'s Wedding (9.21 4:30)" at bounding box center [370, 87] width 282 height 18
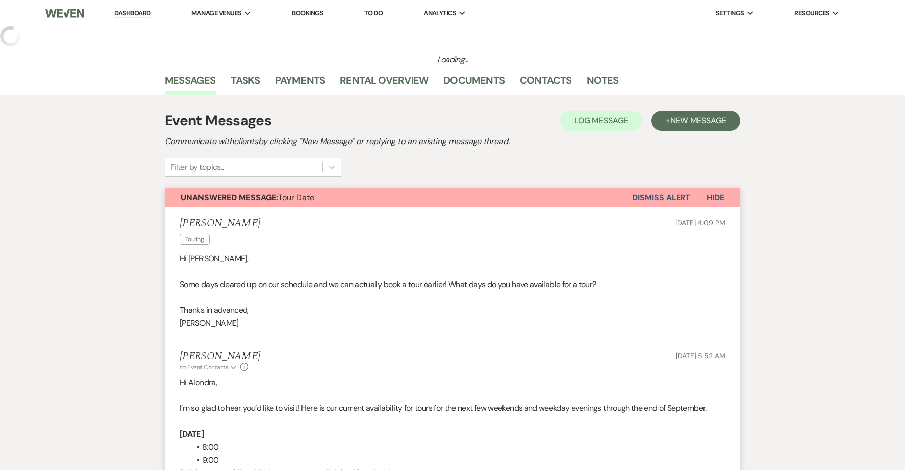
select select "4"
select select "5"
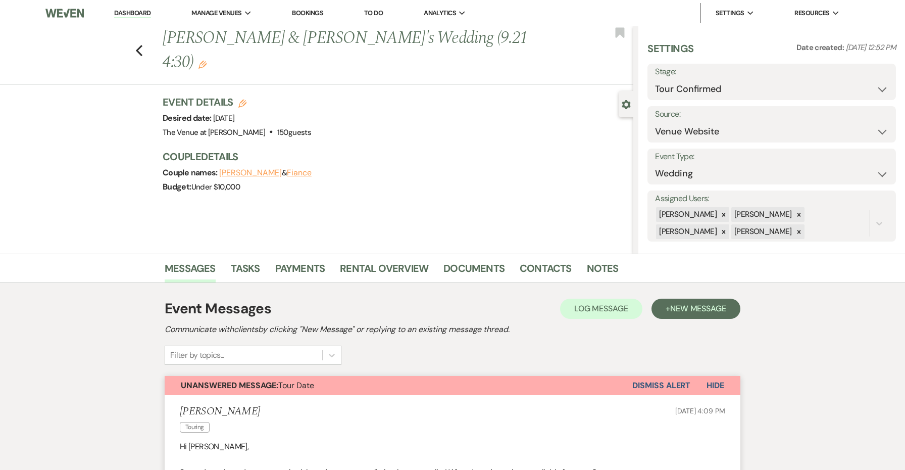
click at [654, 376] on button "Dismiss Alert" at bounding box center [661, 385] width 58 height 19
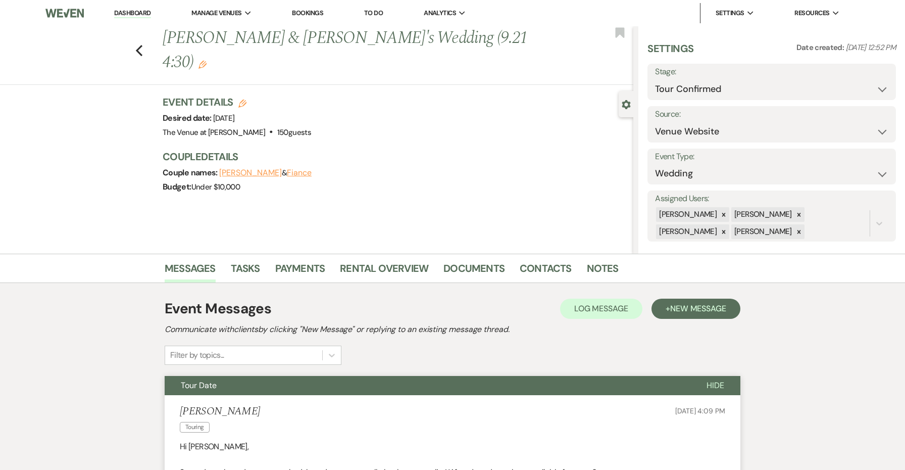
click at [640, 389] on button "Tour Date" at bounding box center [428, 385] width 526 height 19
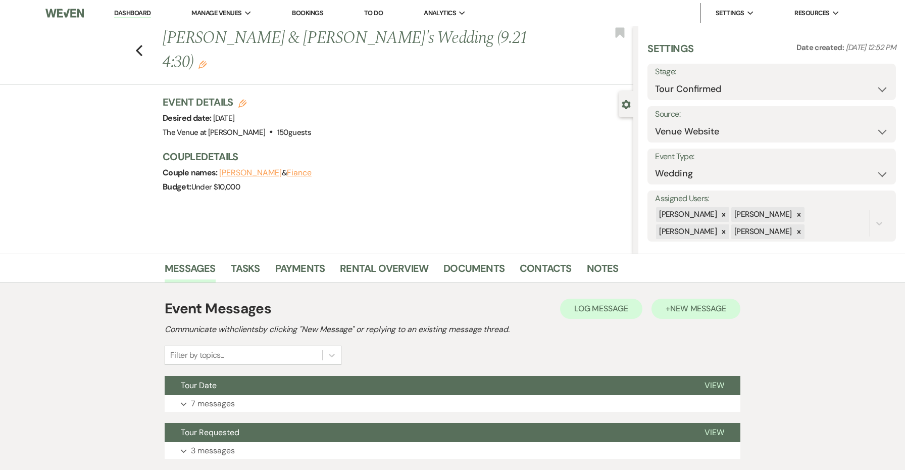
click at [689, 306] on span "New Message" at bounding box center [698, 308] width 56 height 11
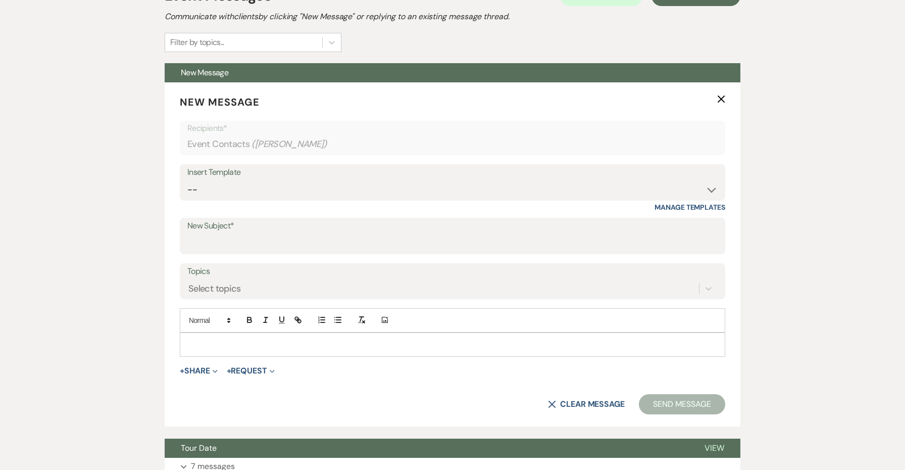
scroll to position [381, 0]
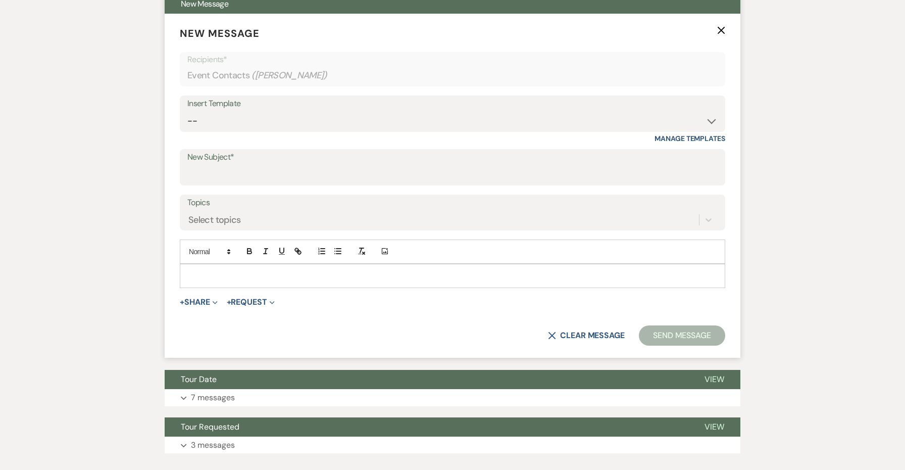
click at [248, 137] on div "Insert Template -- Weven Planning Portal Introduction: Booked Events (TVaCB) To…" at bounding box center [452, 118] width 545 height 47
select select "4152"
type input "The Venue at [PERSON_NAME] Tour Confirmation"
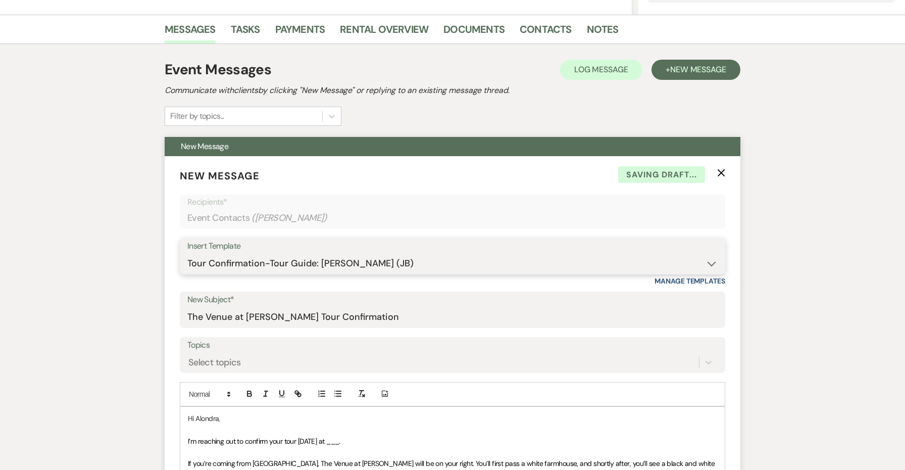
scroll to position [568, 0]
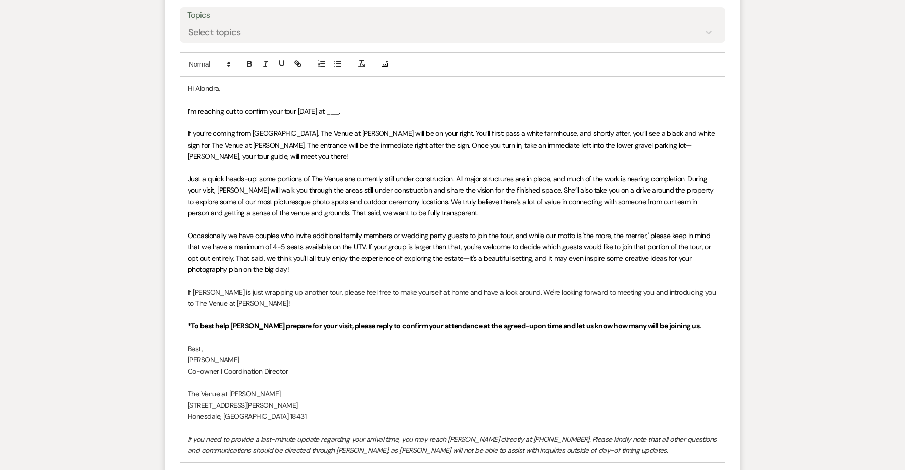
click at [340, 107] on span "I’m reaching out to confirm your tour [DATE] at ___." at bounding box center [264, 111] width 152 height 9
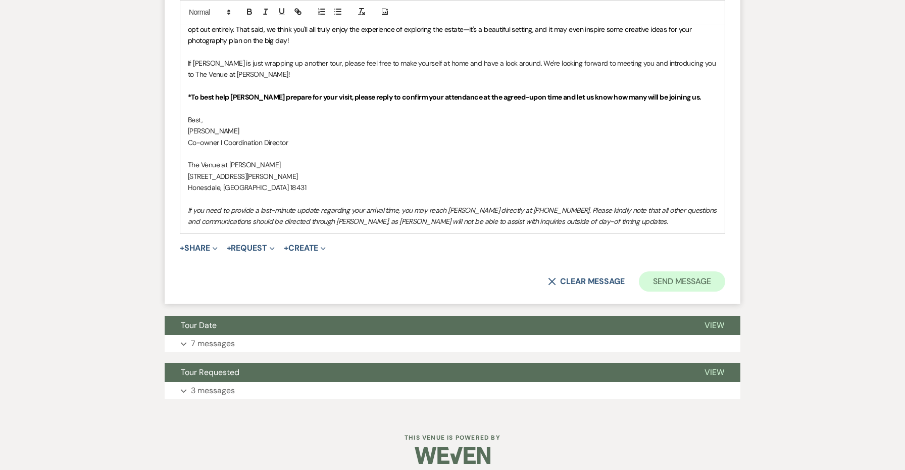
click at [660, 271] on button "Send Message" at bounding box center [682, 281] width 86 height 20
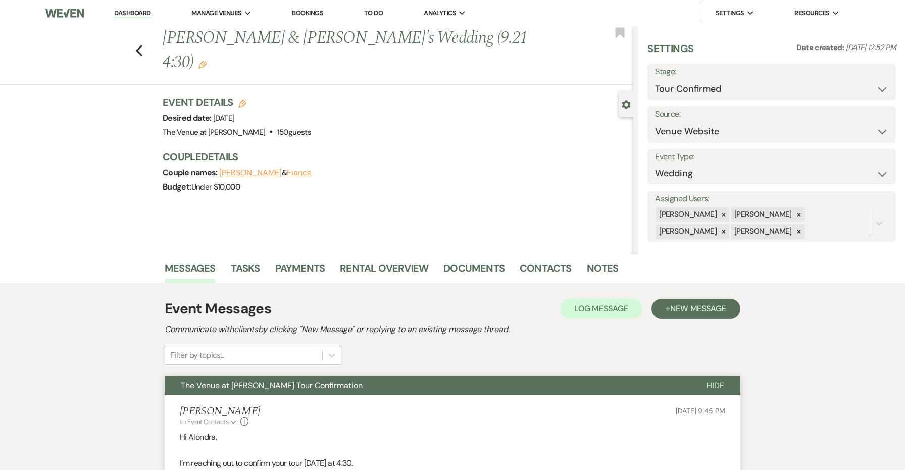
scroll to position [0, 0]
click at [616, 23] on nav "Dashboard Manage Venues Expand The Venue at [PERSON_NAME] Bookings To Do Analyt…" at bounding box center [452, 13] width 905 height 26
click at [616, 35] on use "button" at bounding box center [619, 32] width 9 height 10
click at [134, 40] on div "Previous [PERSON_NAME] & [PERSON_NAME]'s Wedding (9.21 4:30) Edit Bookmark" at bounding box center [314, 55] width 638 height 59
click at [144, 40] on div "Previous [PERSON_NAME] & [PERSON_NAME]'s Wedding (9.21 4:30) Edit Bookmark" at bounding box center [314, 55] width 638 height 59
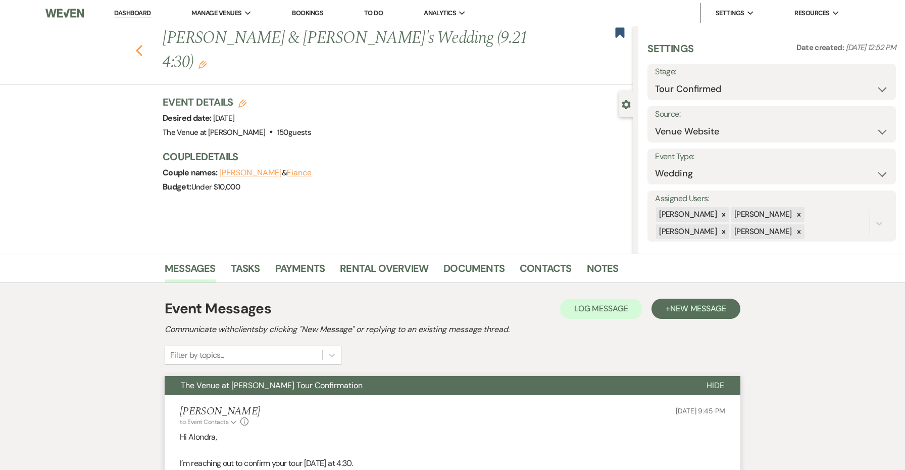
click at [138, 45] on use "button" at bounding box center [139, 50] width 7 height 11
select select "4"
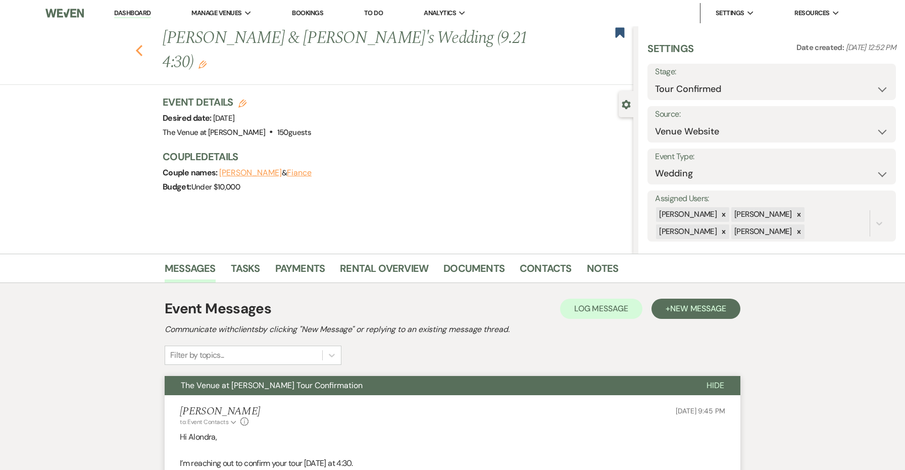
select select "4"
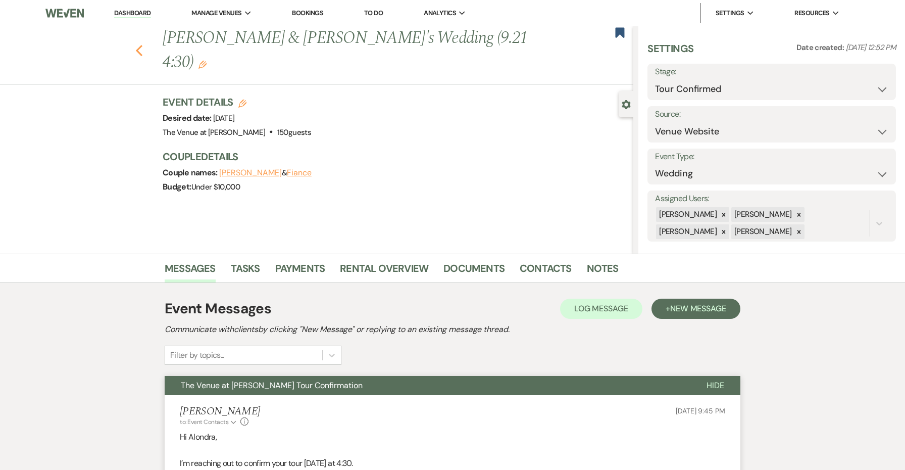
select select "4"
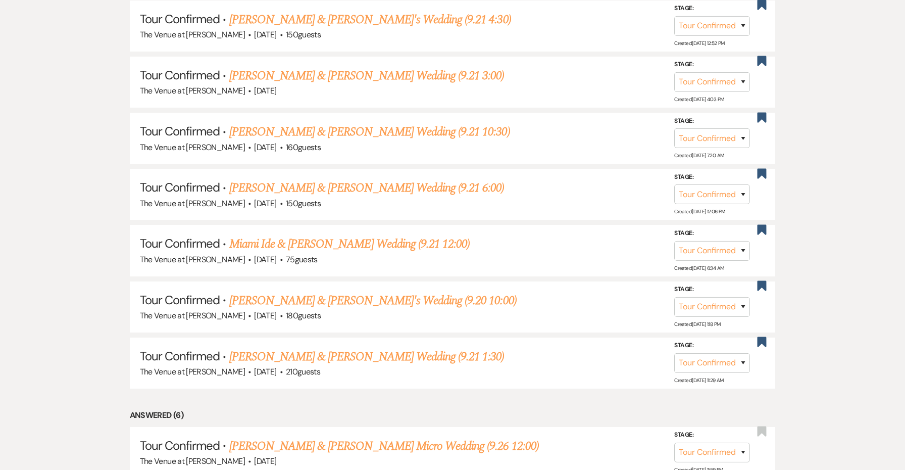
scroll to position [556, 0]
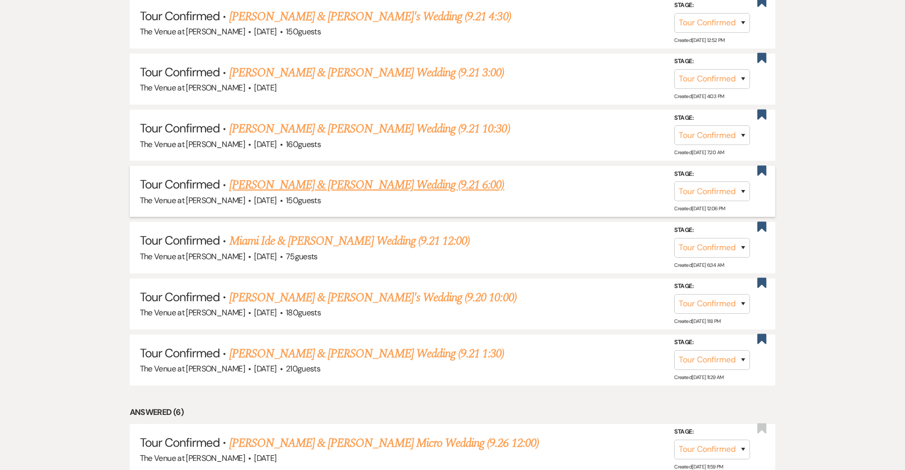
click at [375, 176] on link "[PERSON_NAME] & [PERSON_NAME] Wedding (9.21 6:00)" at bounding box center [366, 185] width 275 height 18
select select "4"
select select "5"
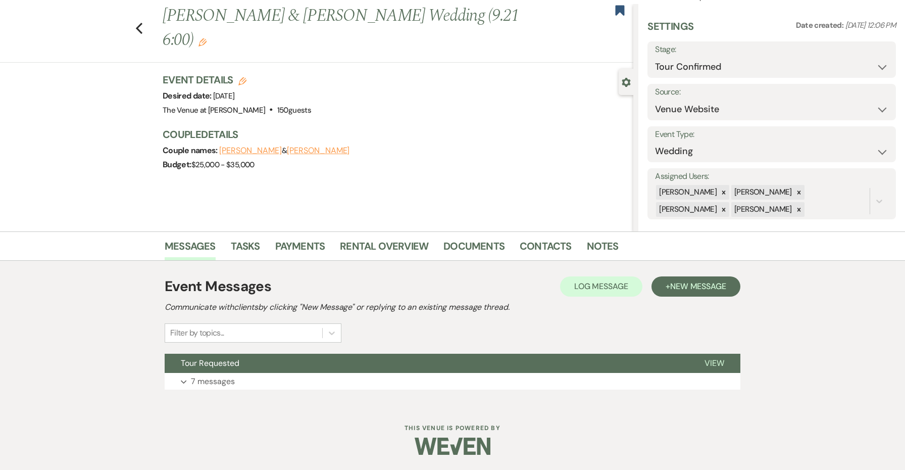
scroll to position [22, 0]
click at [688, 286] on span "New Message" at bounding box center [698, 286] width 56 height 11
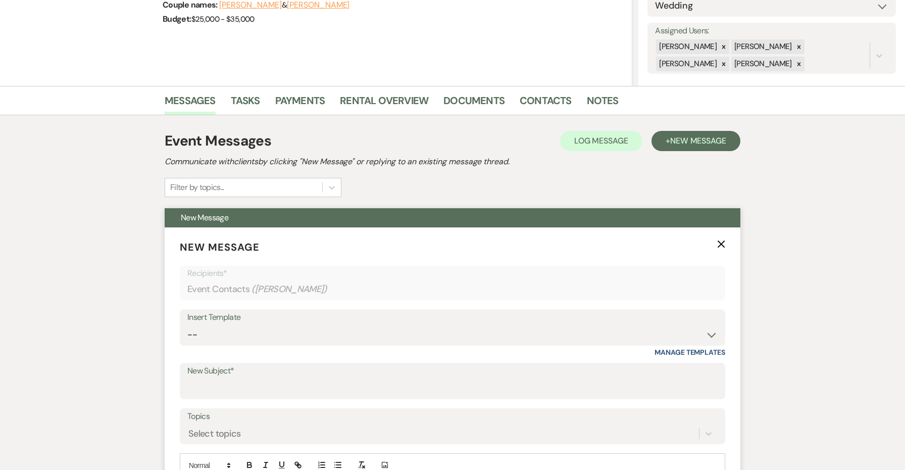
scroll to position [172, 0]
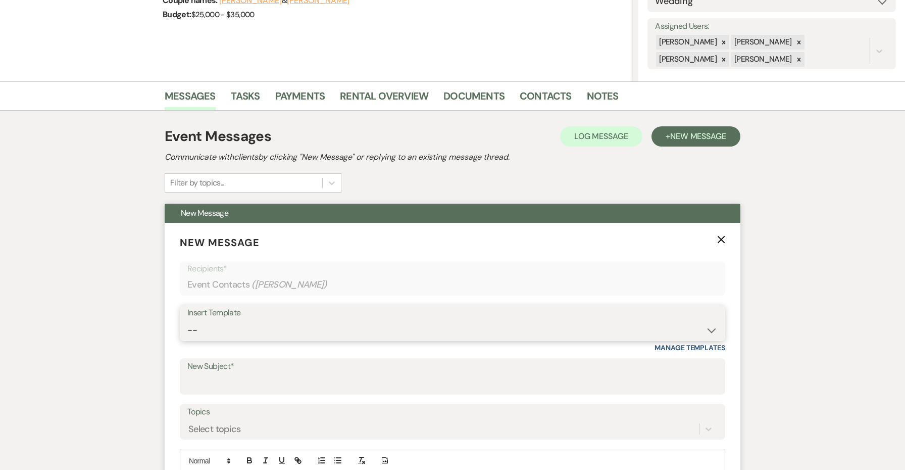
select select "4152"
type input "The Venue at [PERSON_NAME] Tour Confirmation"
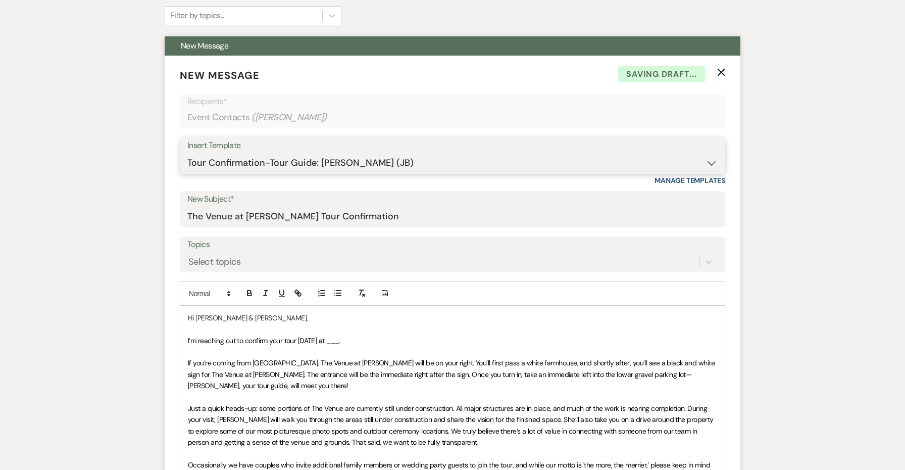
scroll to position [400, 0]
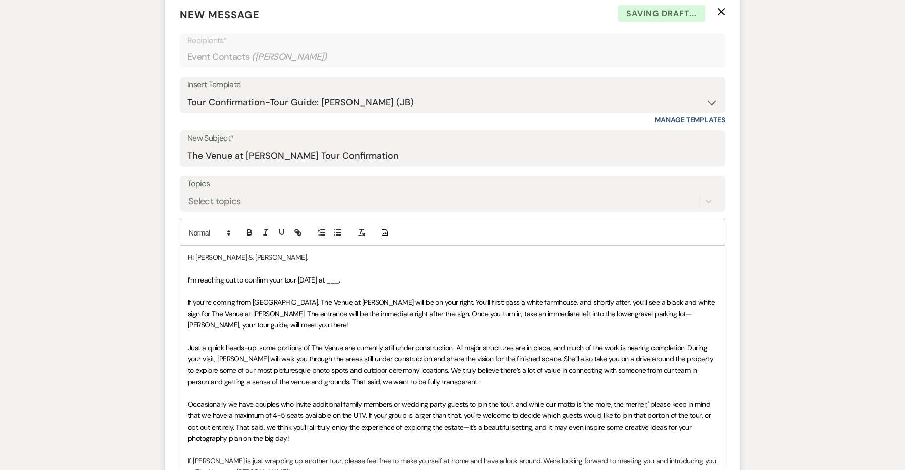
click at [339, 281] on span "I’m reaching out to confirm your tour [DATE] at ___." at bounding box center [264, 279] width 152 height 9
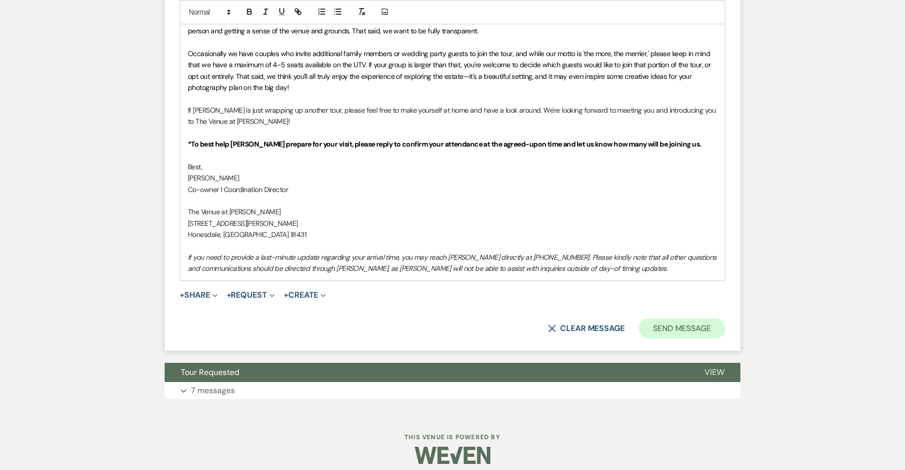
click at [659, 328] on button "Send Message" at bounding box center [682, 328] width 86 height 20
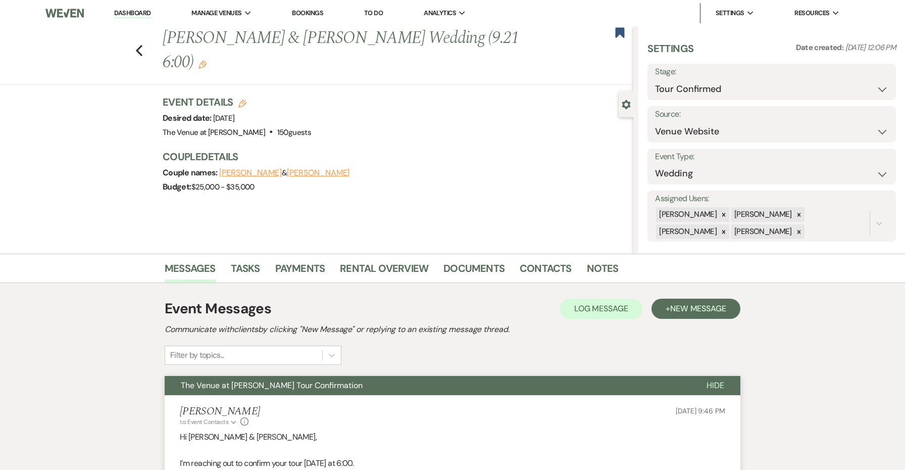
scroll to position [0, 0]
click at [136, 53] on icon "Previous" at bounding box center [139, 50] width 8 height 12
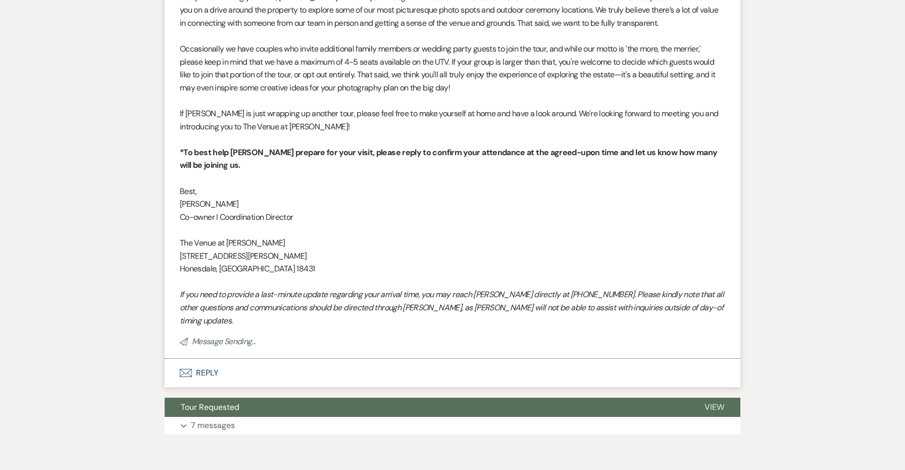
select select "4"
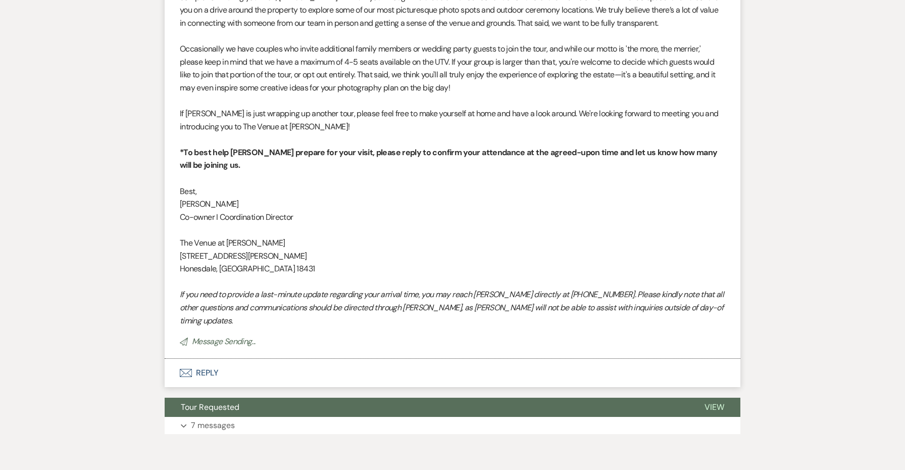
select select "4"
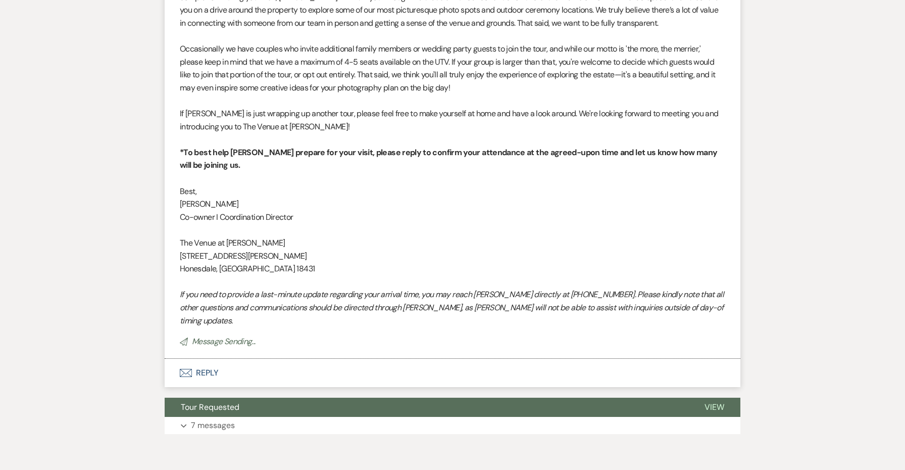
select select "4"
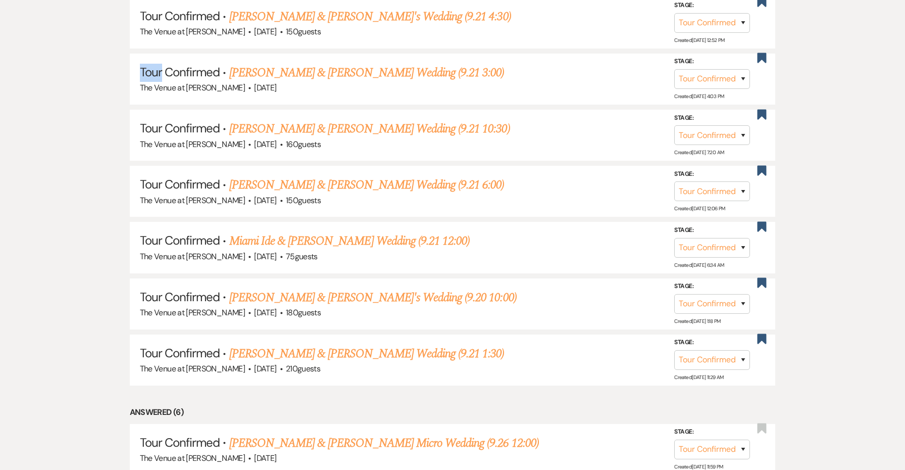
click at [136, 54] on li "Tour Confirmed · [PERSON_NAME] & [PERSON_NAME] Wedding (9.21 3:00) The Venue at…" at bounding box center [453, 79] width 646 height 51
click at [87, 75] on div "Tour Confirmed ↑↓ Sort By Date Created Expand Send Mass Message Unanswered (1) …" at bounding box center [452, 311] width 905 height 921
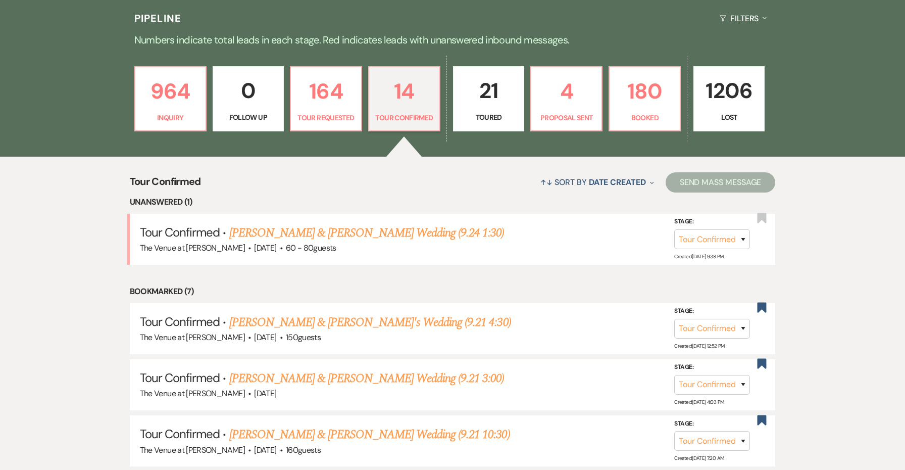
scroll to position [185, 0]
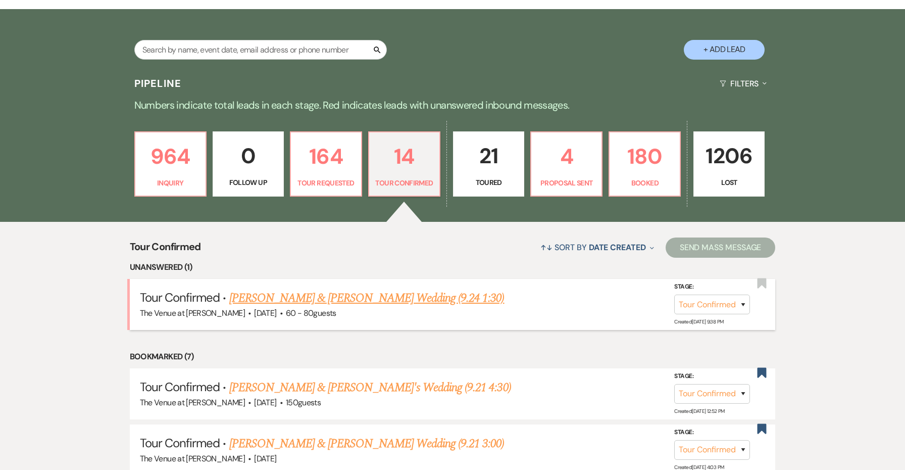
click at [270, 295] on link "[PERSON_NAME] & [PERSON_NAME] Wedding (9.24 1:30)" at bounding box center [366, 298] width 275 height 18
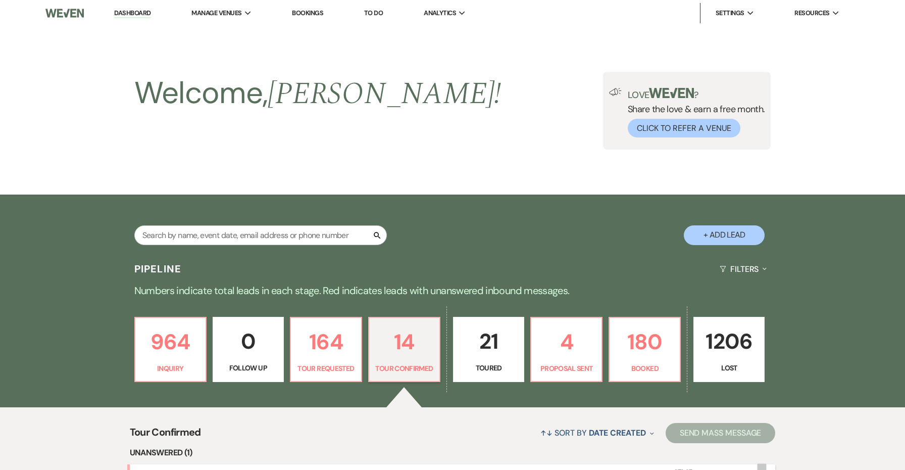
select select "4"
select select "5"
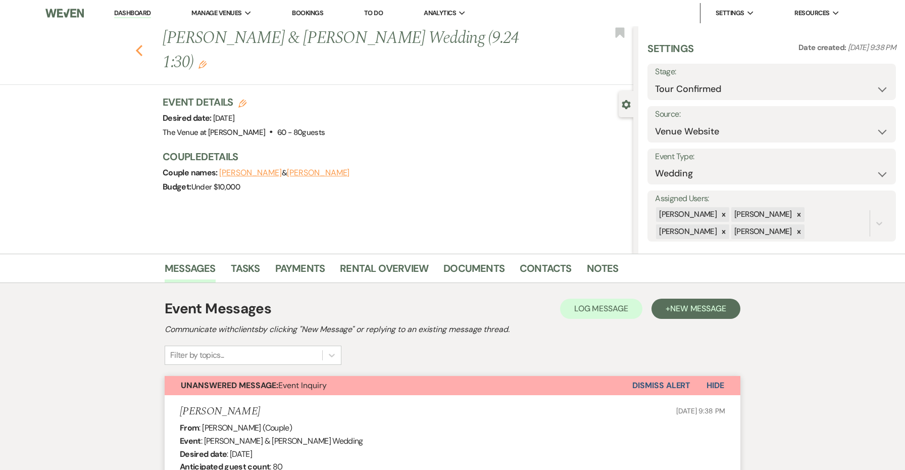
click at [139, 46] on icon "Previous" at bounding box center [139, 50] width 8 height 12
select select "4"
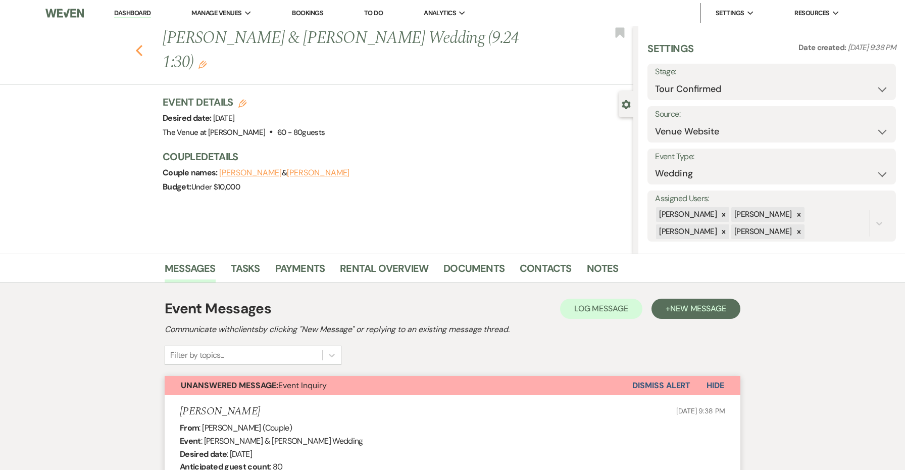
select select "4"
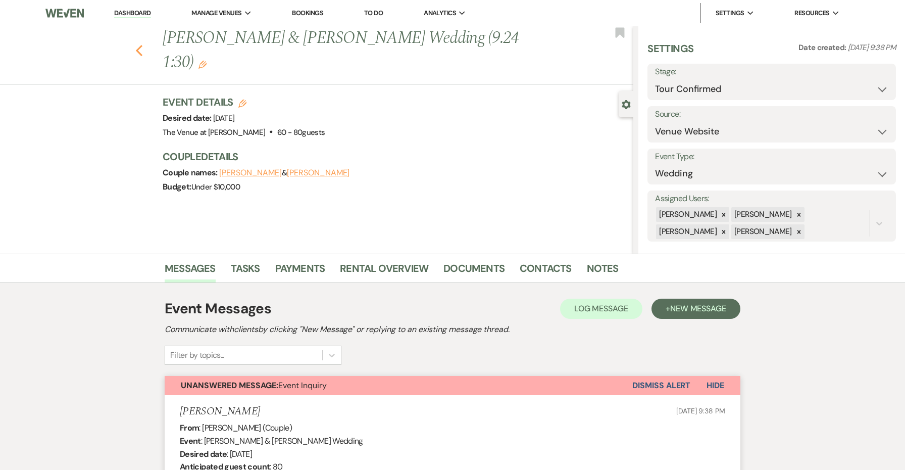
select select "4"
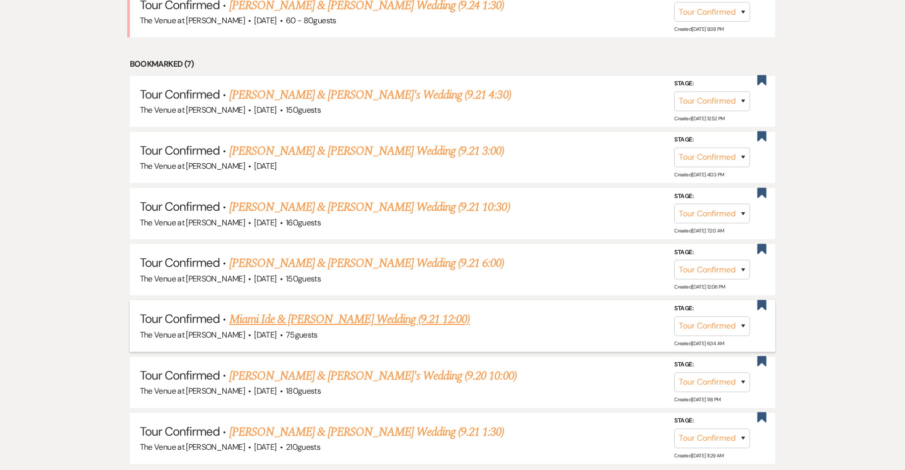
scroll to position [527, 0]
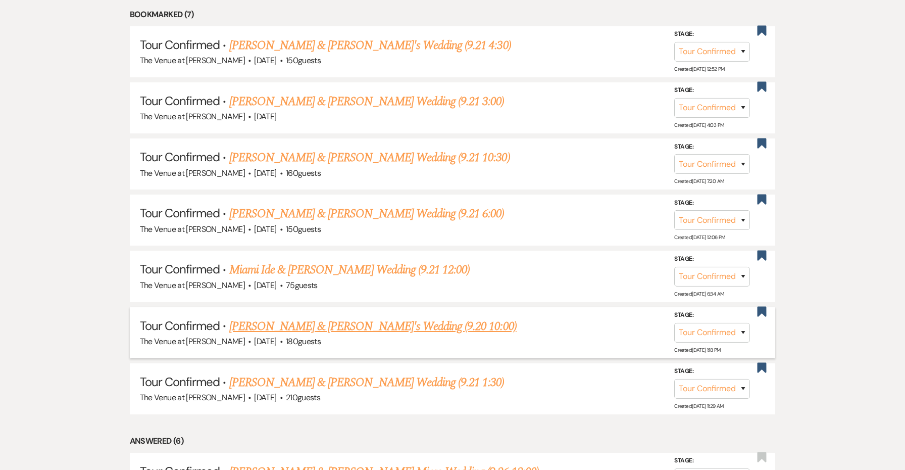
click at [400, 317] on link "[PERSON_NAME] & [PERSON_NAME]'s Wedding (9.20 10:00)" at bounding box center [372, 326] width 287 height 18
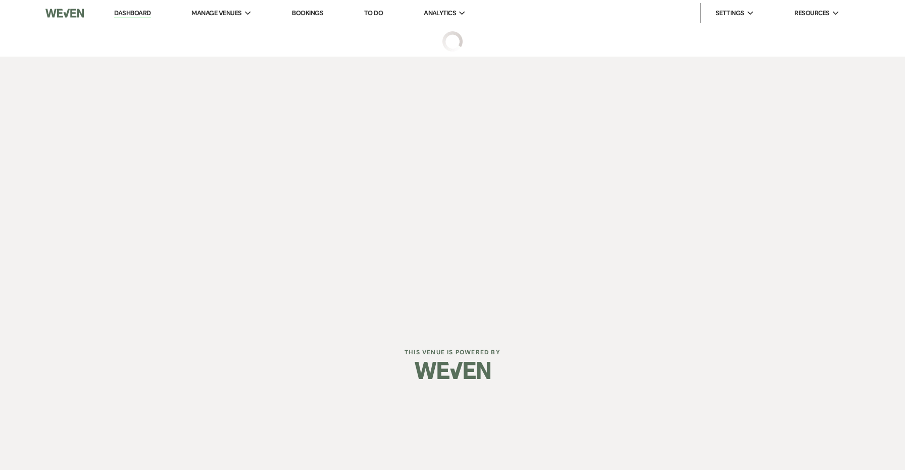
select select "4"
select select "5"
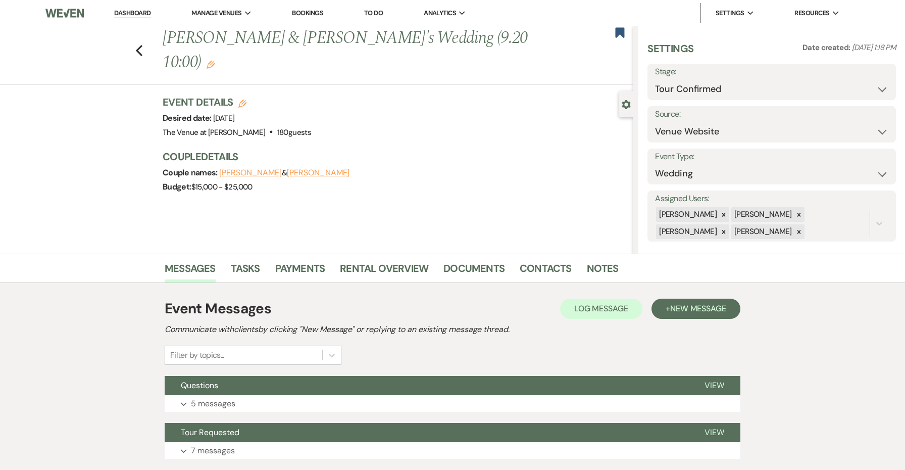
click at [145, 14] on link "Dashboard" at bounding box center [132, 14] width 36 height 10
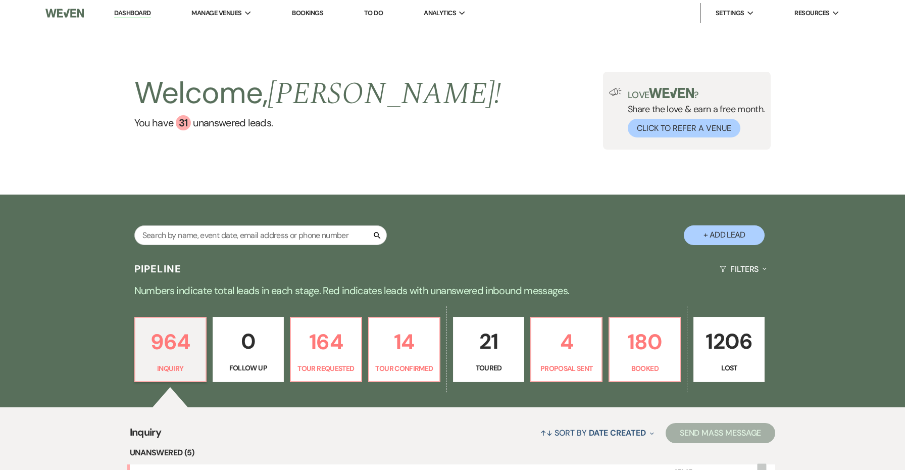
scroll to position [17, 0]
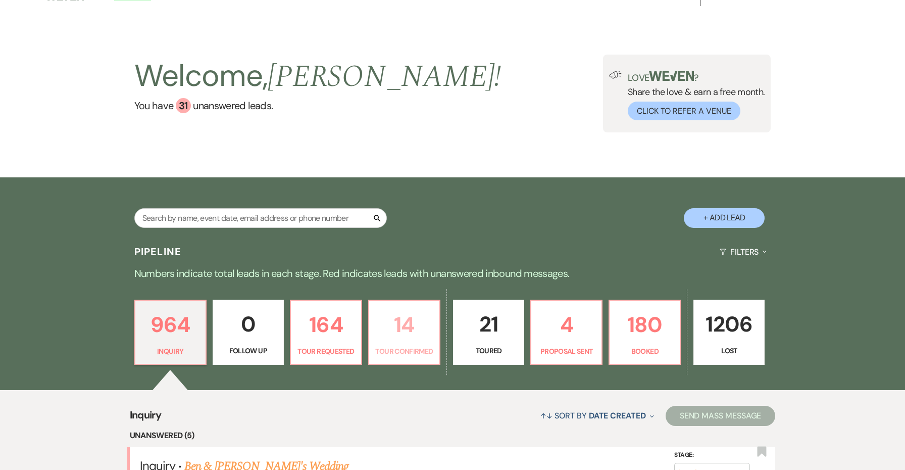
click at [412, 333] on p "14" at bounding box center [404, 324] width 58 height 34
select select "4"
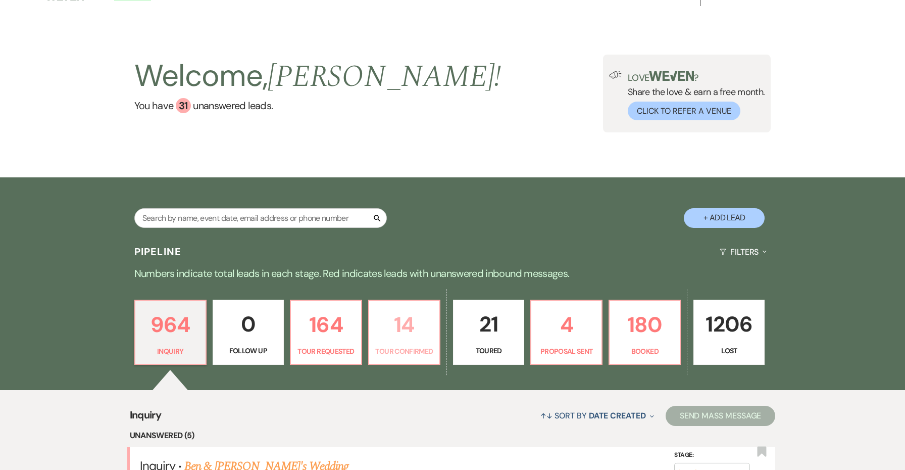
select select "4"
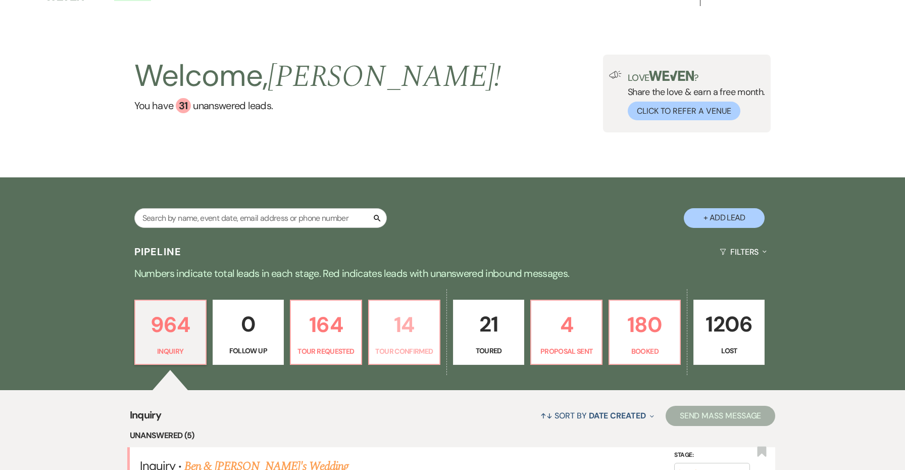
select select "4"
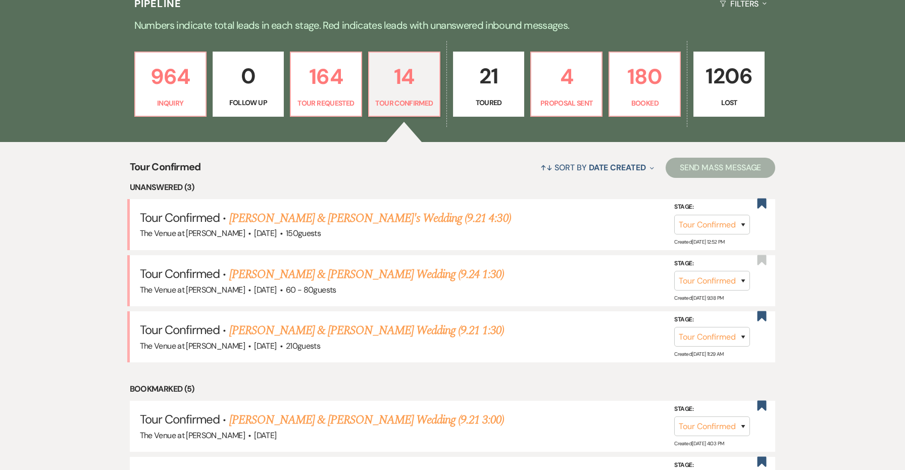
scroll to position [266, 0]
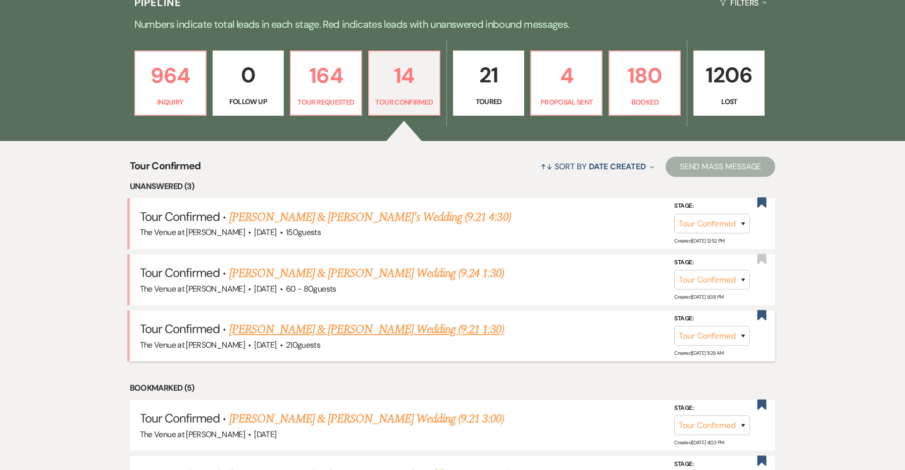
click at [392, 324] on link "[PERSON_NAME] & [PERSON_NAME] Wedding (9.21 1:30)" at bounding box center [366, 329] width 275 height 18
select select "4"
select select "5"
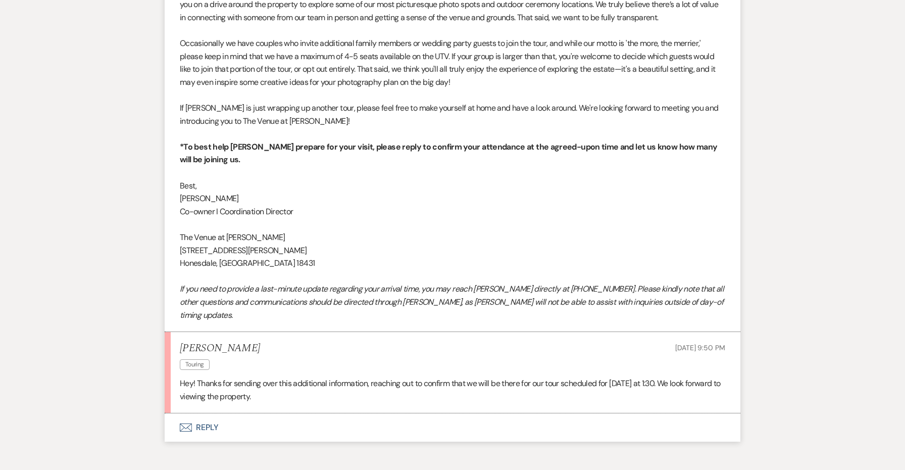
click at [392, 332] on li "[PERSON_NAME] Touring [DATE] 9:50 PM Hey! Thanks for sending over this addition…" at bounding box center [453, 372] width 576 height 81
click at [213, 414] on button "Envelope Reply" at bounding box center [453, 428] width 576 height 28
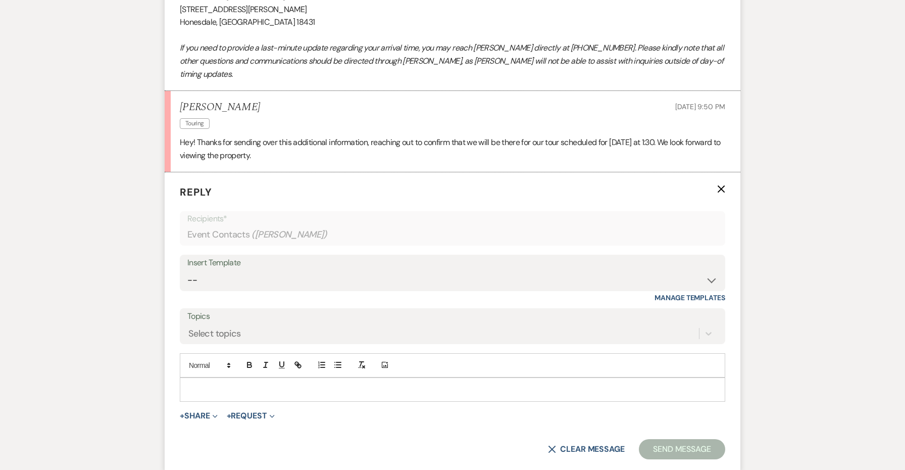
scroll to position [2884, 0]
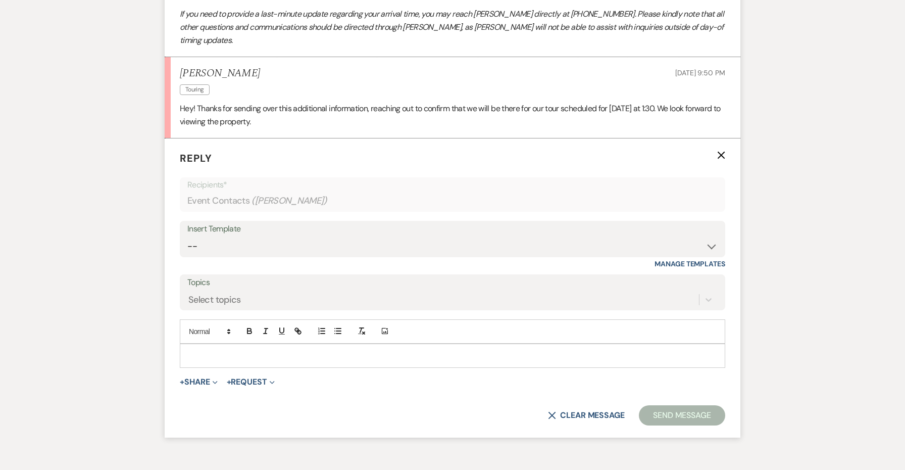
click at [220, 344] on div at bounding box center [452, 355] width 544 height 23
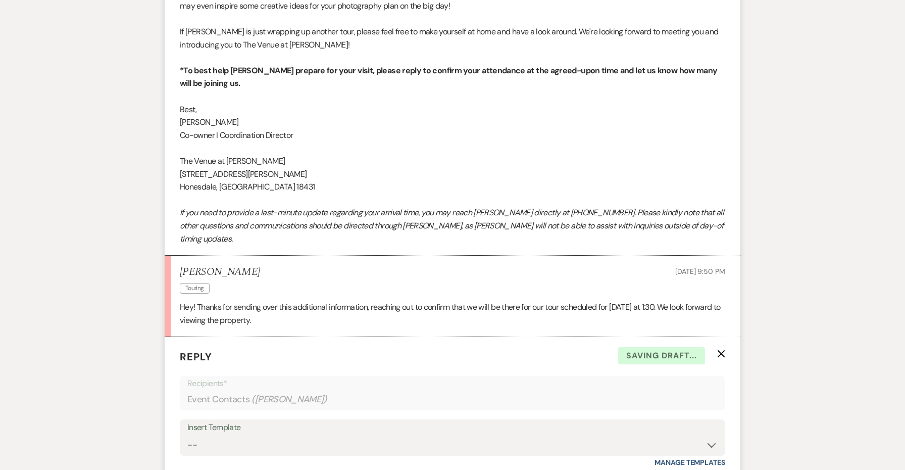
scroll to position [2653, 0]
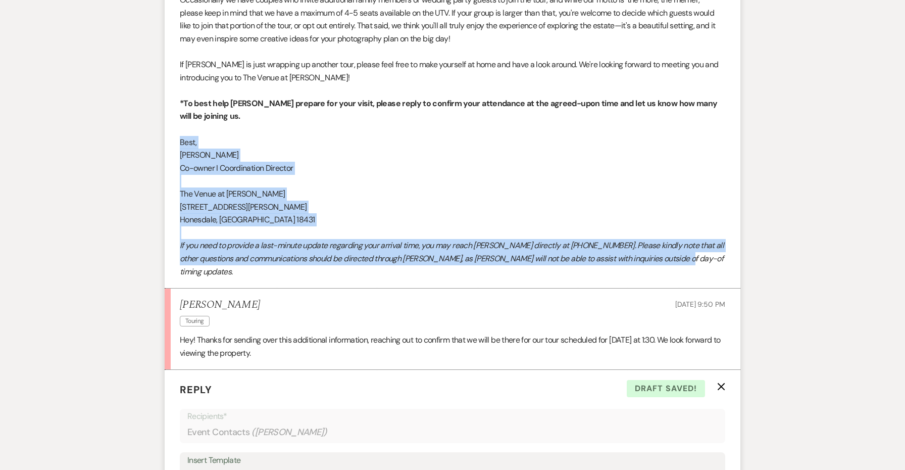
copy div "Best, [PERSON_NAME] I Coordination Director The Venue at [PERSON_NAME] [STREET_…"
drag, startPoint x: 700, startPoint y: 220, endPoint x: 173, endPoint y: 107, distance: 539.1
click at [173, 107] on li "[PERSON_NAME] to: Event Contacts Expand Info [DATE] 9:44 PM Weven Check Notific…" at bounding box center [453, 38] width 576 height 499
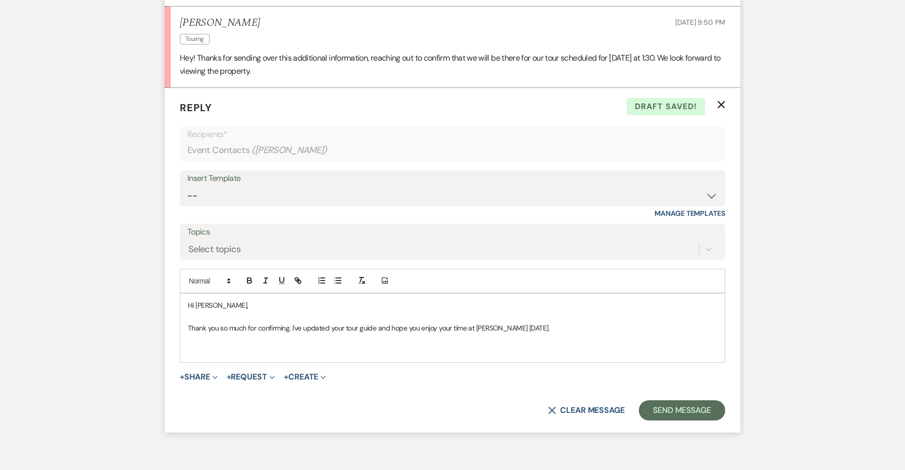
scroll to position [2933, 0]
click at [221, 304] on div "Hi [PERSON_NAME], Thank you so much for confirming. I've updated your tour guid…" at bounding box center [452, 328] width 544 height 69
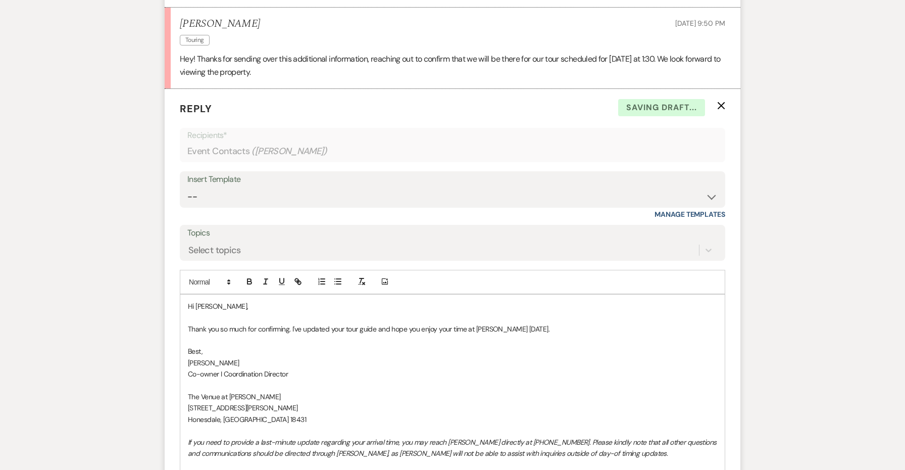
drag, startPoint x: 565, startPoint y: 271, endPoint x: 166, endPoint y: 275, distance: 399.4
click at [166, 275] on form "Reply X Saving draft... Recipients* Event Contacts ( [PERSON_NAME] ) Insert Tem…" at bounding box center [453, 317] width 576 height 457
copy p "Thank you so much for confirming. I've updated your tour guide and hope you enj…"
click at [292, 324] on span "Thanks so much for confirming — I’ve updated your tour guide and hope you enjoy…" at bounding box center [367, 328] width 359 height 9
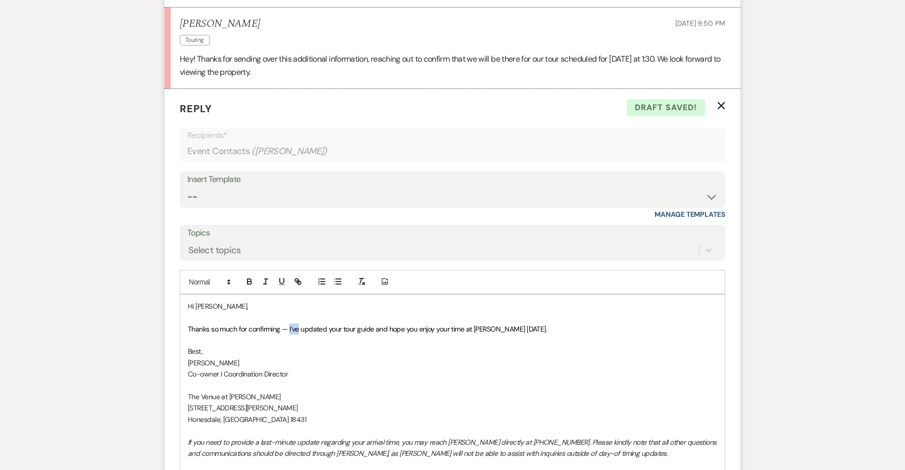
click at [292, 324] on span "Thanks so much for confirming — I’ve updated your tour guide and hope you enjoy…" at bounding box center [367, 328] width 359 height 9
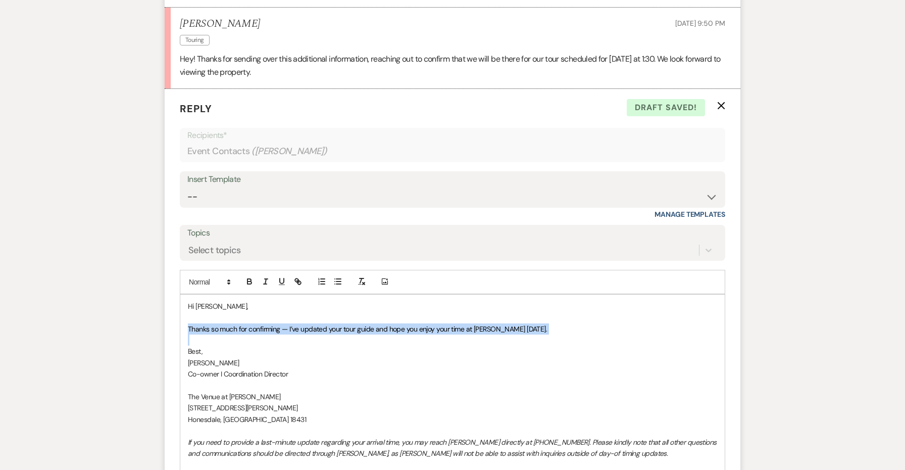
click at [292, 324] on span "Thanks so much for confirming — I’ve updated your tour guide and hope you enjoy…" at bounding box center [367, 328] width 359 height 9
click at [362, 275] on button "button" at bounding box center [361, 281] width 14 height 12
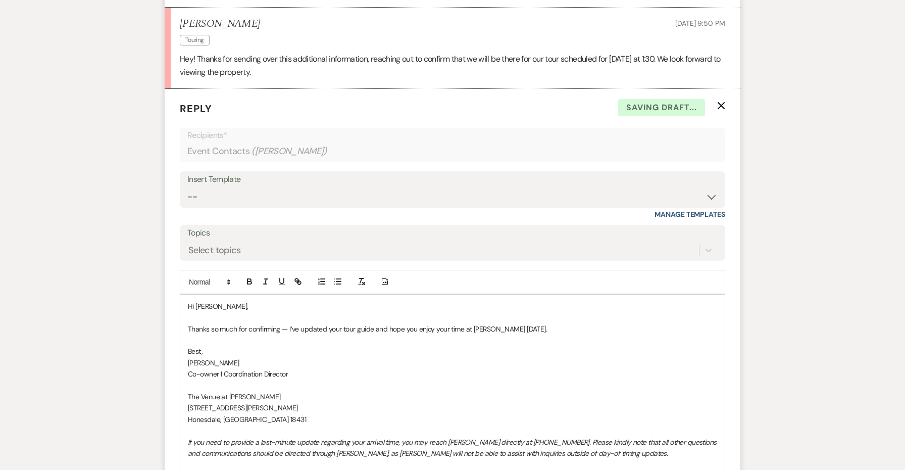
click at [374, 345] on p "Best," at bounding box center [452, 350] width 529 height 11
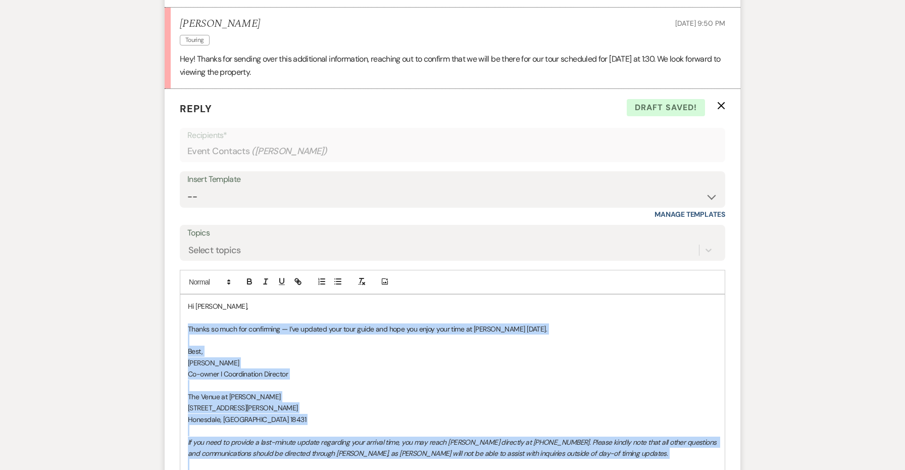
drag, startPoint x: 579, startPoint y: 395, endPoint x: 186, endPoint y: 274, distance: 410.4
click at [186, 294] on div "Hi [PERSON_NAME], Thanks so much for confirming — I’ve updated your tour guide …" at bounding box center [452, 385] width 544 height 182
copy div "Thanks so much for confirming — I’ve updated your tour guide and hope you enjoy…"
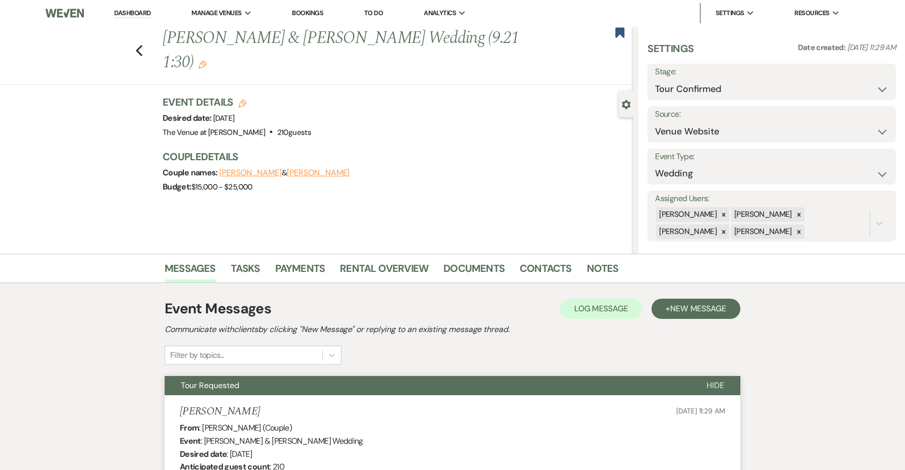
scroll to position [0, 0]
click at [136, 45] on use "button" at bounding box center [139, 50] width 7 height 11
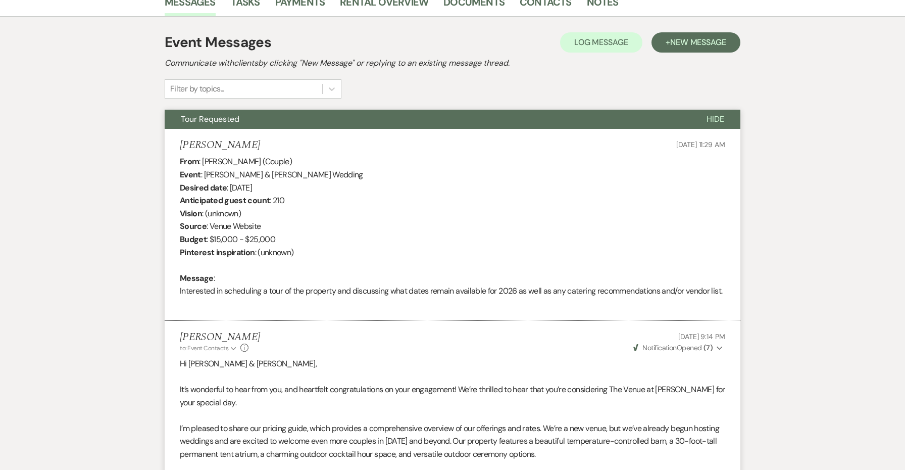
select select "4"
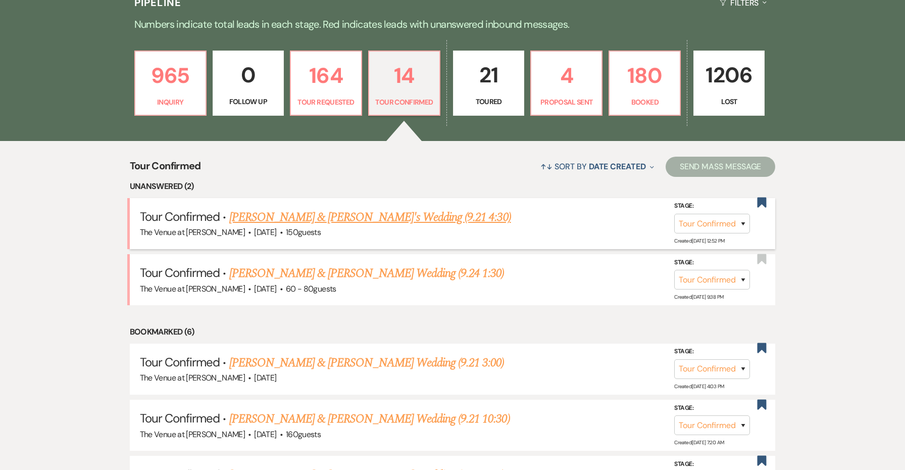
click at [379, 215] on link "[PERSON_NAME] & [PERSON_NAME]'s Wedding (9.21 4:30)" at bounding box center [370, 217] width 282 height 18
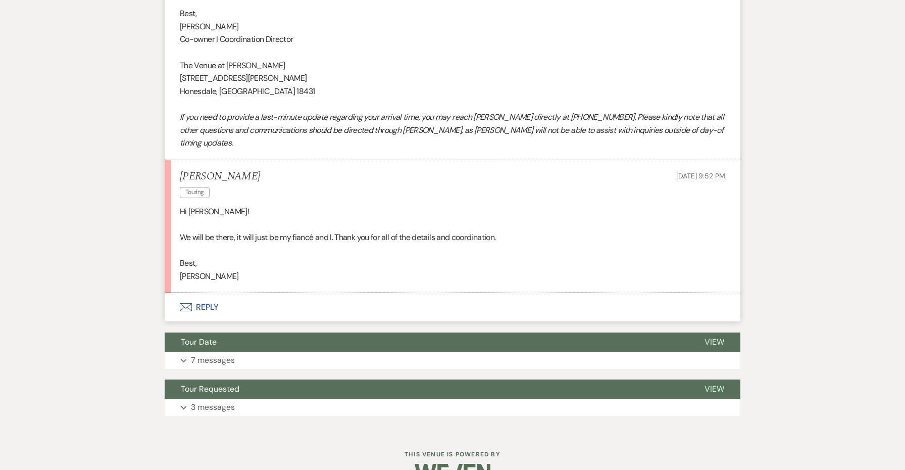
scroll to position [733, 0]
click at [200, 270] on p "[PERSON_NAME]" at bounding box center [452, 276] width 545 height 13
copy p "Alondra"
click at [203, 293] on button "Envelope Reply" at bounding box center [453, 307] width 576 height 28
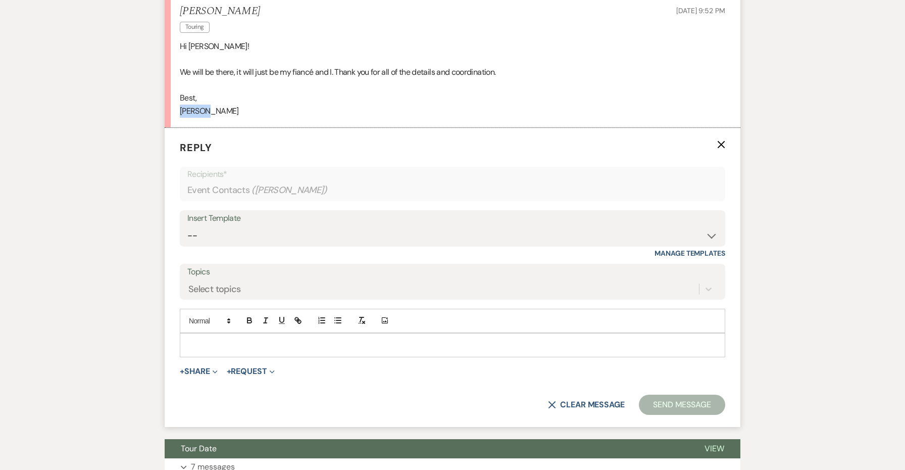
scroll to position [915, 0]
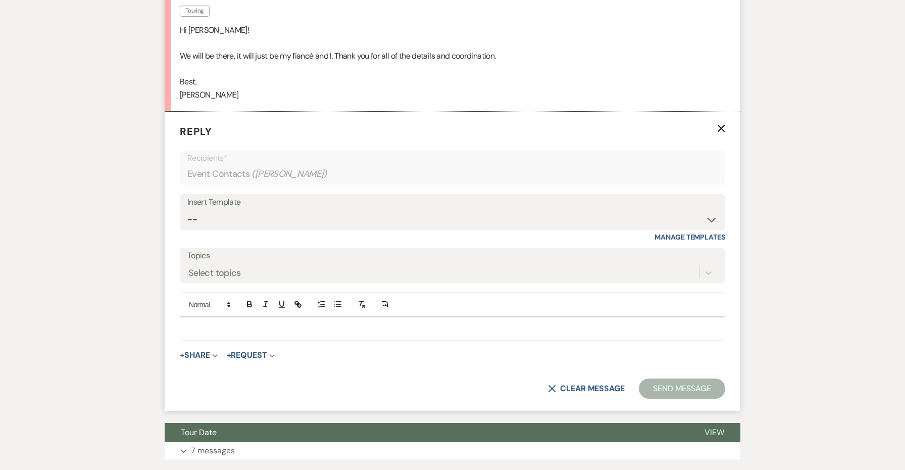
click at [289, 323] on p at bounding box center [452, 328] width 529 height 11
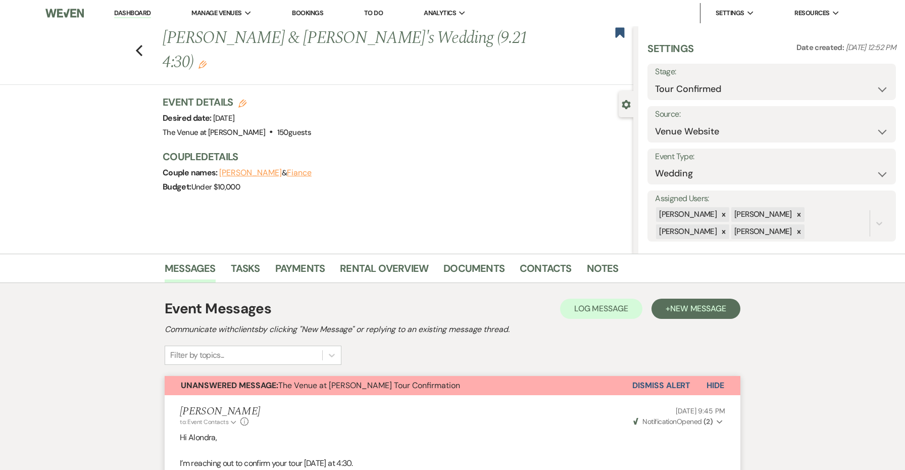
scroll to position [0, 0]
click at [140, 44] on icon "Previous" at bounding box center [139, 50] width 8 height 12
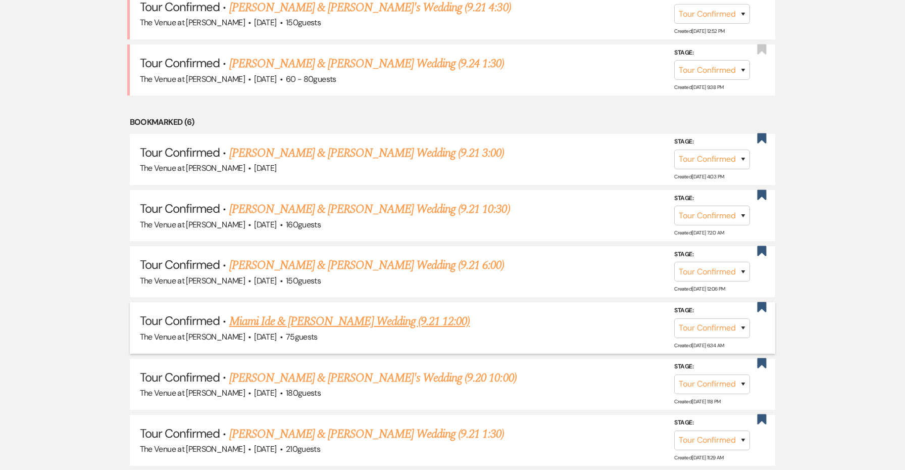
scroll to position [485, 0]
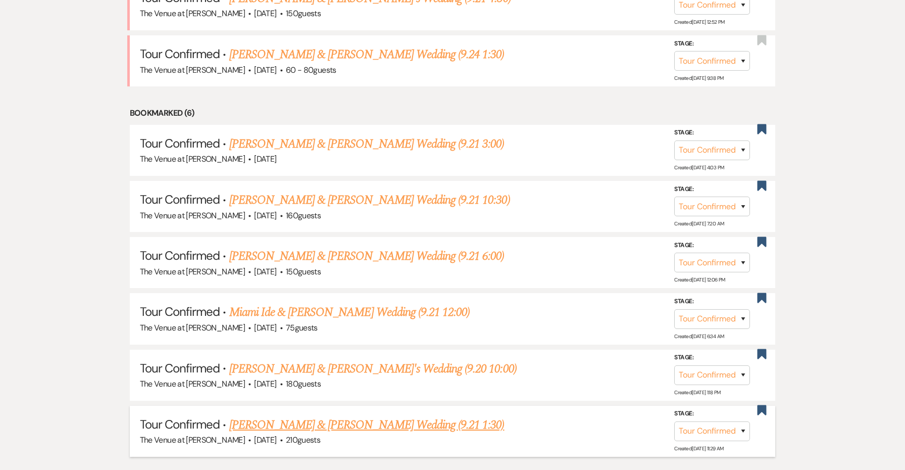
click at [403, 416] on link "[PERSON_NAME] & [PERSON_NAME] Wedding (9.21 1:30)" at bounding box center [366, 424] width 275 height 18
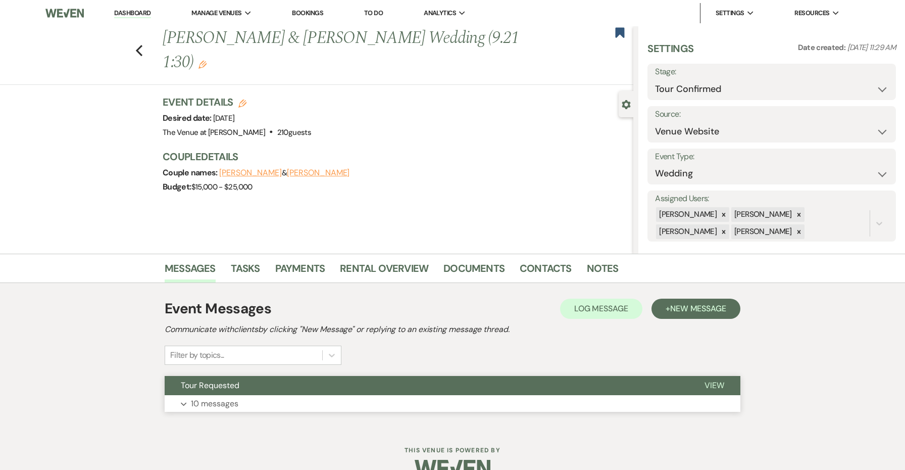
click at [389, 395] on button "Expand 10 messages" at bounding box center [453, 403] width 576 height 17
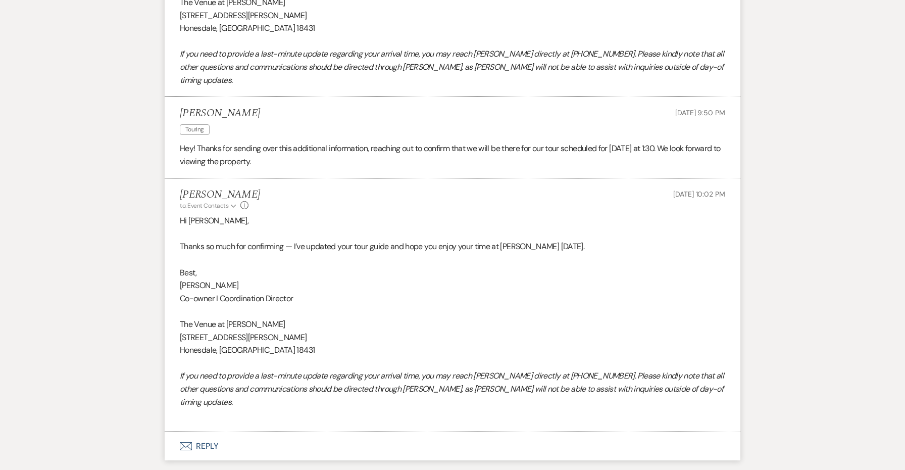
scroll to position [2843, 0]
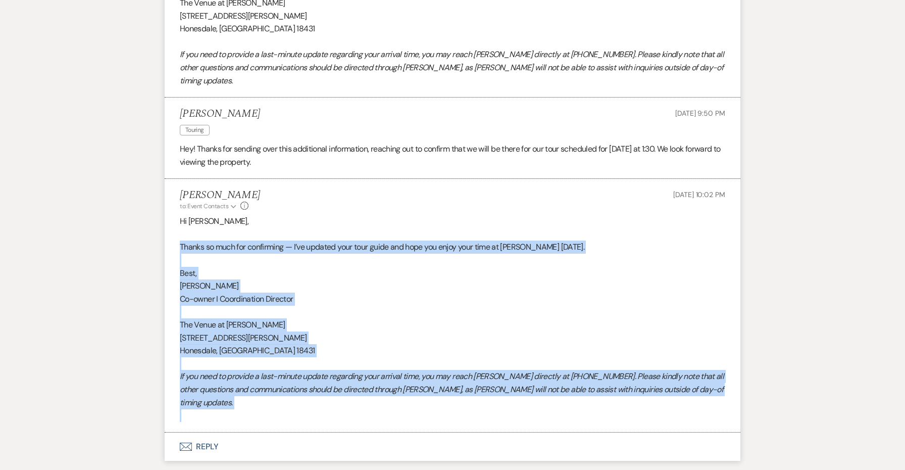
drag, startPoint x: 695, startPoint y: 341, endPoint x: 134, endPoint y: 192, distance: 580.8
copy div "Thanks so much for confirming — I’ve updated your tour guide and hope you enjoy…"
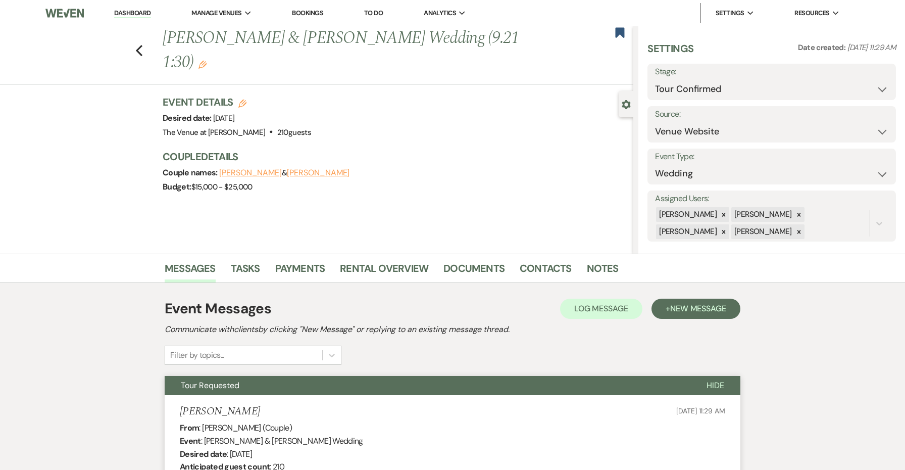
scroll to position [0, 0]
click at [136, 44] on icon "Previous" at bounding box center [139, 50] width 8 height 12
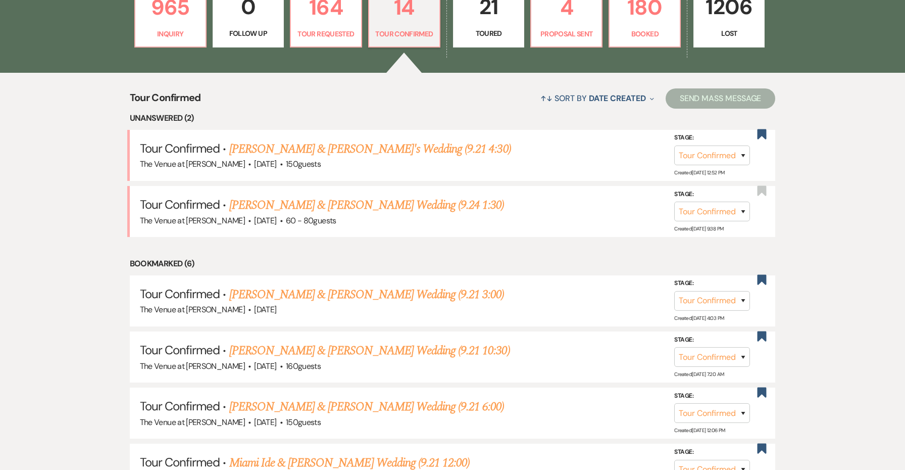
scroll to position [321, 0]
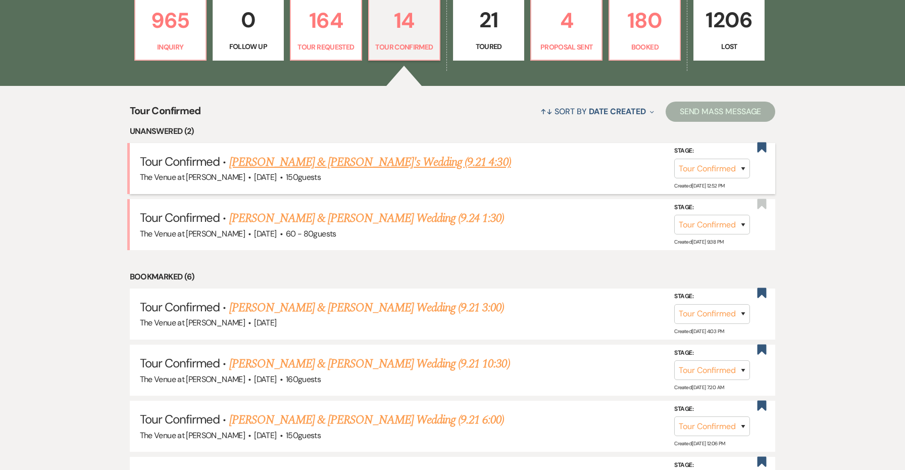
click at [336, 158] on link "[PERSON_NAME] & [PERSON_NAME]'s Wedding (9.21 4:30)" at bounding box center [370, 162] width 282 height 18
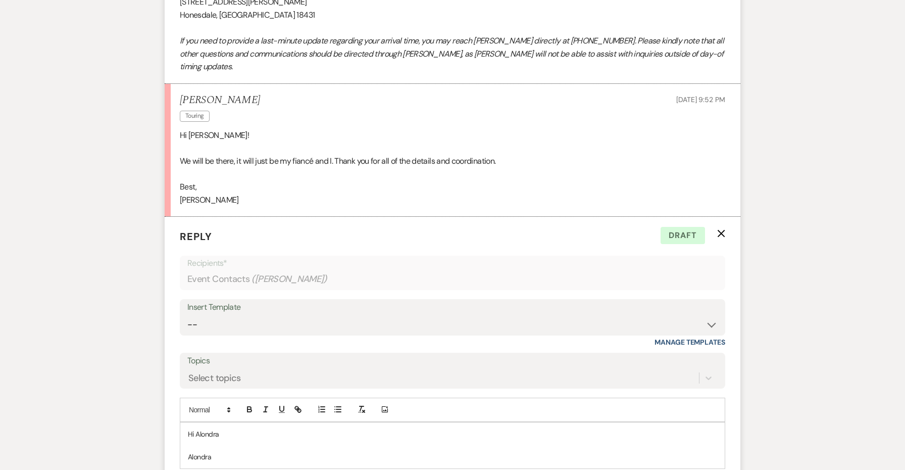
scroll to position [925, 0]
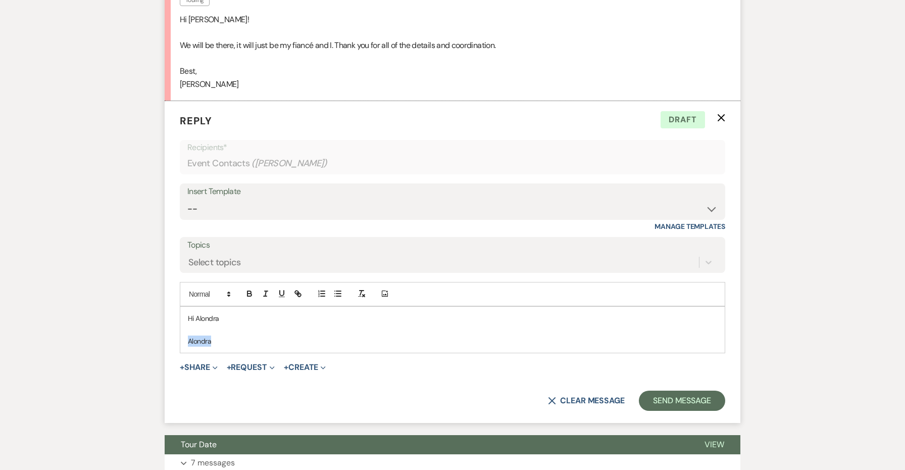
drag, startPoint x: 387, startPoint y: 316, endPoint x: 169, endPoint y: 308, distance: 218.2
click at [169, 308] on form "Reply X Draft Recipients* Event Contacts ( [PERSON_NAME] ) Insert Template -- W…" at bounding box center [453, 262] width 576 height 322
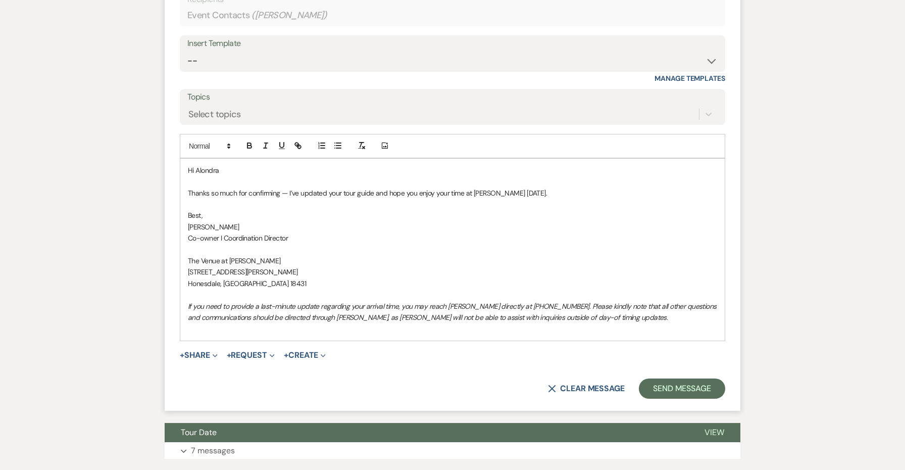
scroll to position [1095, 0]
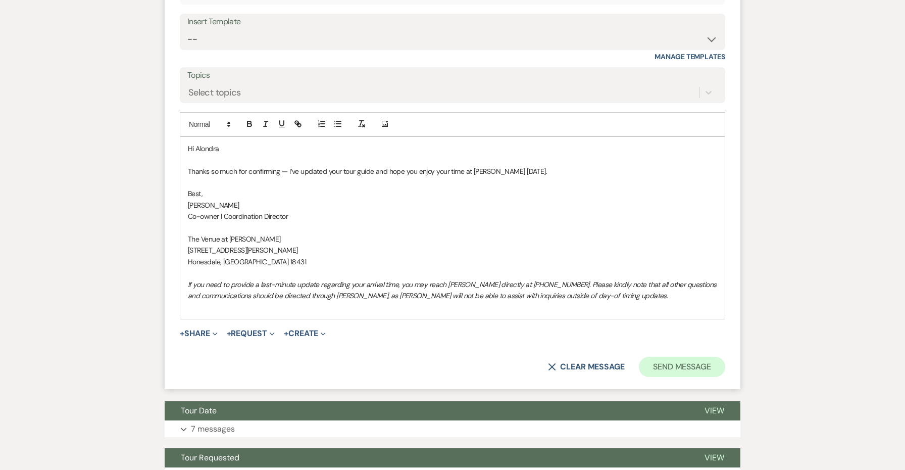
click at [673, 356] on button "Send Message" at bounding box center [682, 366] width 86 height 20
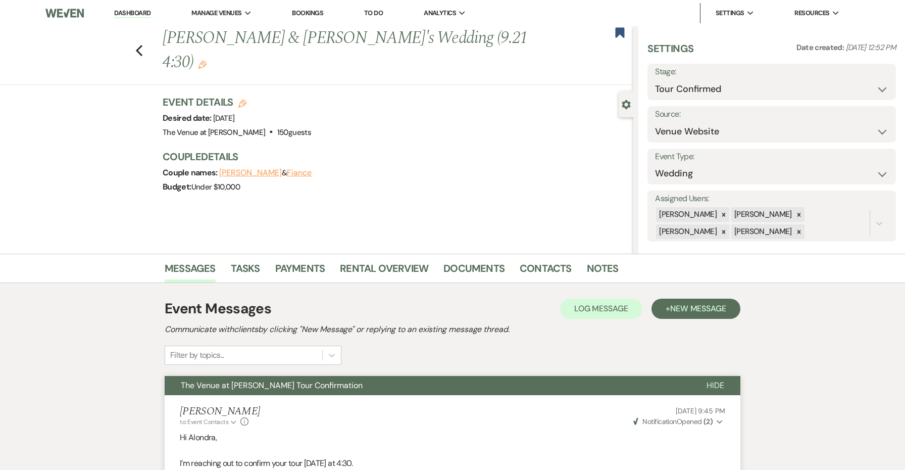
scroll to position [0, 0]
click at [140, 44] on icon "Previous" at bounding box center [139, 50] width 8 height 12
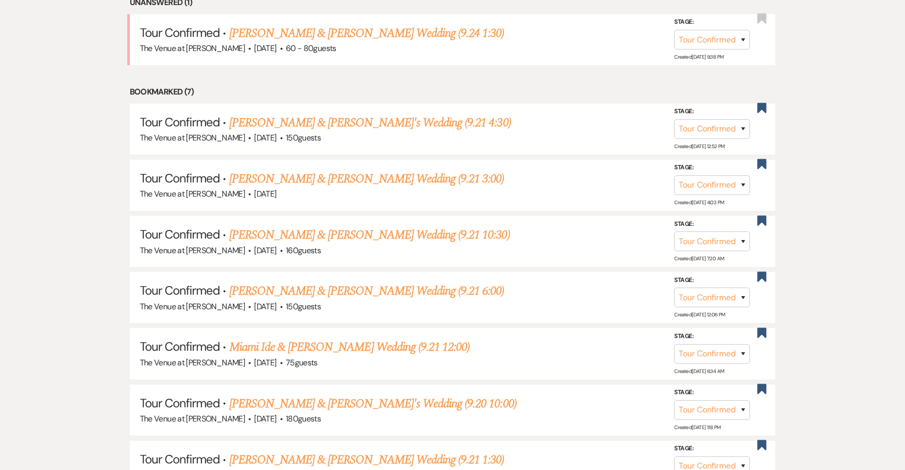
scroll to position [479, 0]
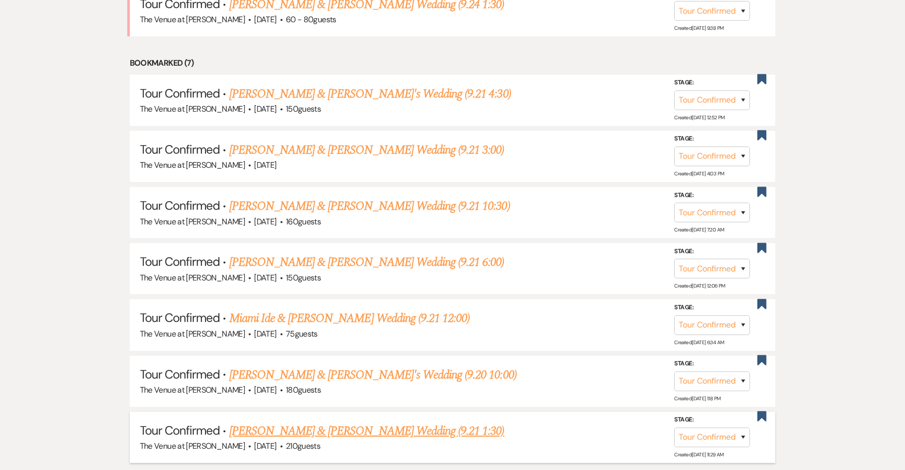
click at [365, 423] on link "[PERSON_NAME] & [PERSON_NAME] Wedding (9.21 1:30)" at bounding box center [366, 431] width 275 height 18
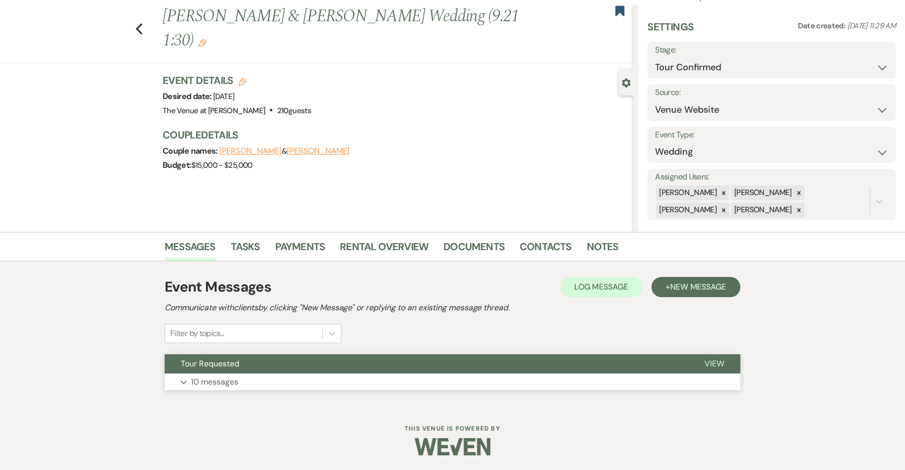
click at [347, 378] on button "Expand 10 messages" at bounding box center [453, 381] width 576 height 17
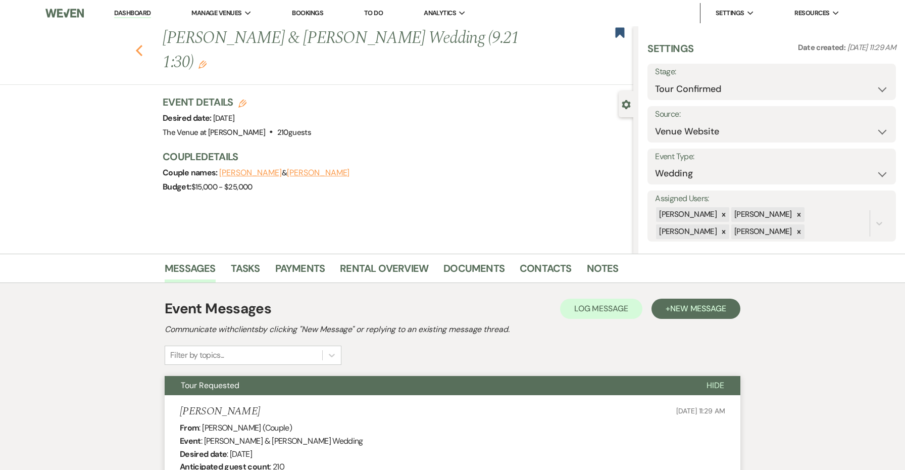
click at [140, 44] on icon "Previous" at bounding box center [139, 50] width 8 height 12
